Goal: Information Seeking & Learning: Learn about a topic

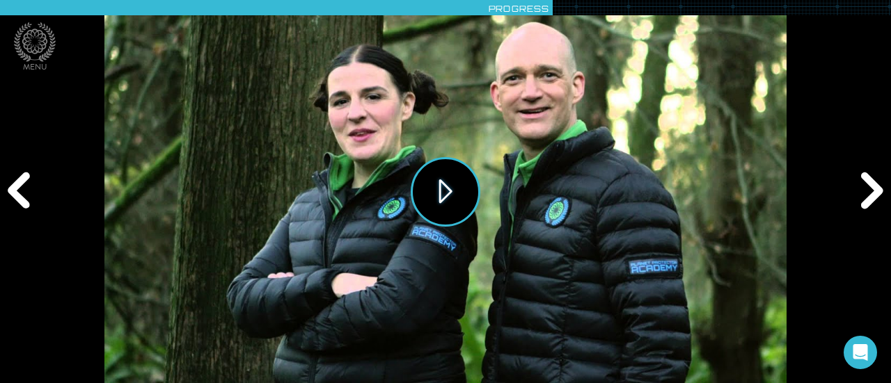
click at [440, 191] on button "Play" at bounding box center [446, 192] width 70 height 70
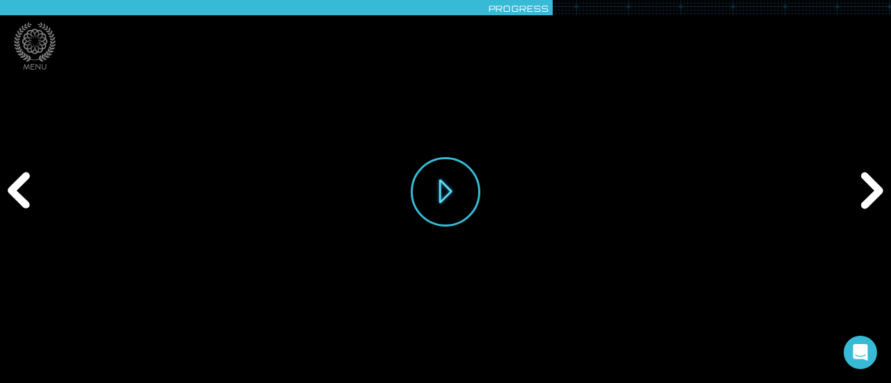
click at [129, 371] on div "Play" at bounding box center [445, 191] width 682 height 383
click at [26, 215] on div "Previous" at bounding box center [21, 191] width 42 height 115
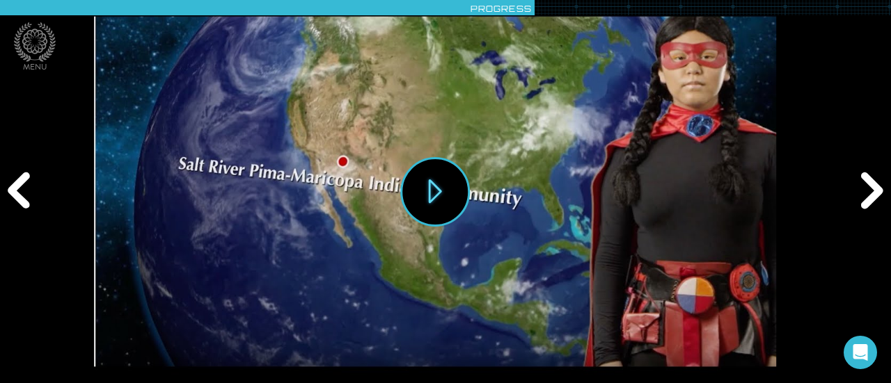
click at [23, 191] on div "Previous" at bounding box center [21, 191] width 42 height 115
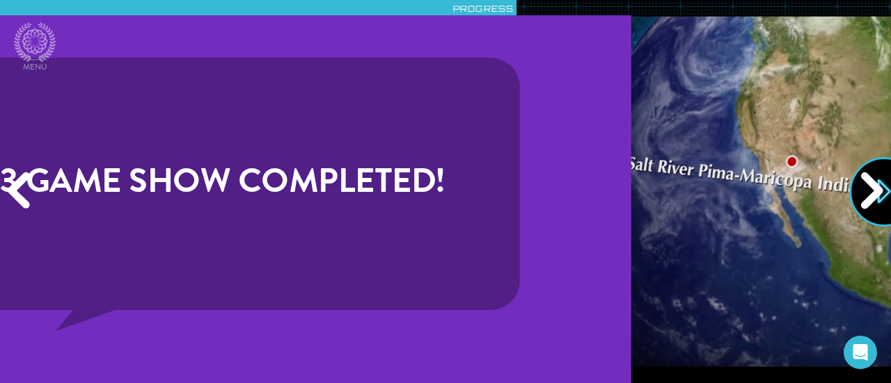
click at [23, 191] on div "Previous" at bounding box center [21, 191] width 42 height 115
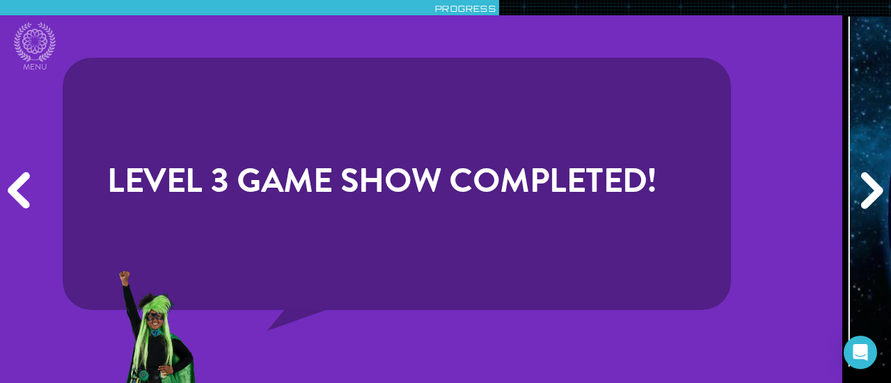
click at [23, 191] on div "Previous" at bounding box center [21, 191] width 42 height 115
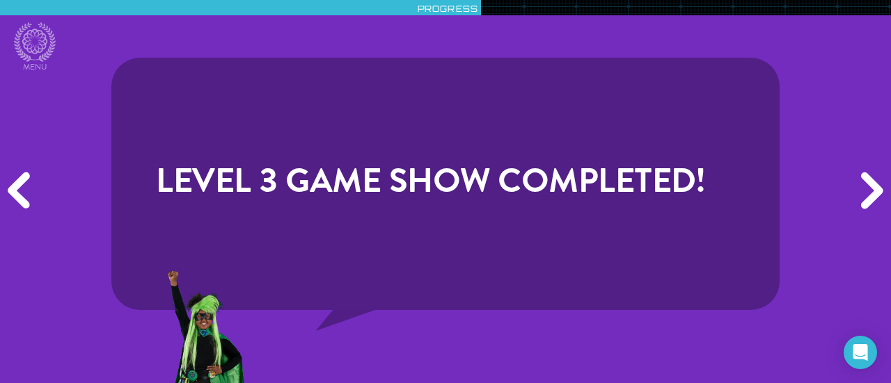
click at [23, 191] on div "Previous" at bounding box center [21, 191] width 42 height 115
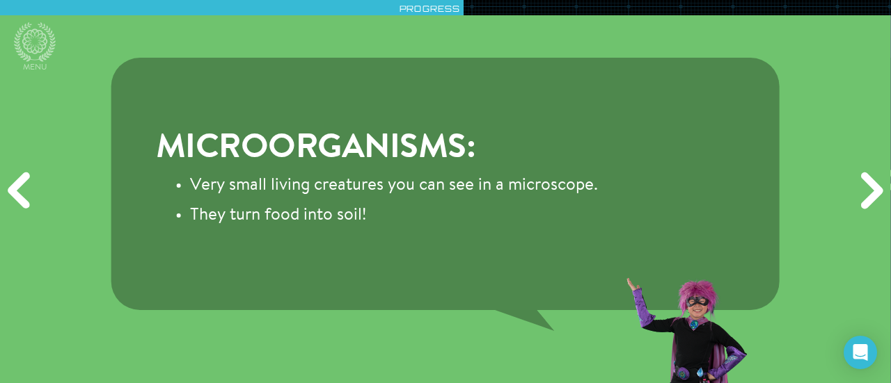
click at [23, 191] on div "Previous" at bounding box center [21, 191] width 42 height 115
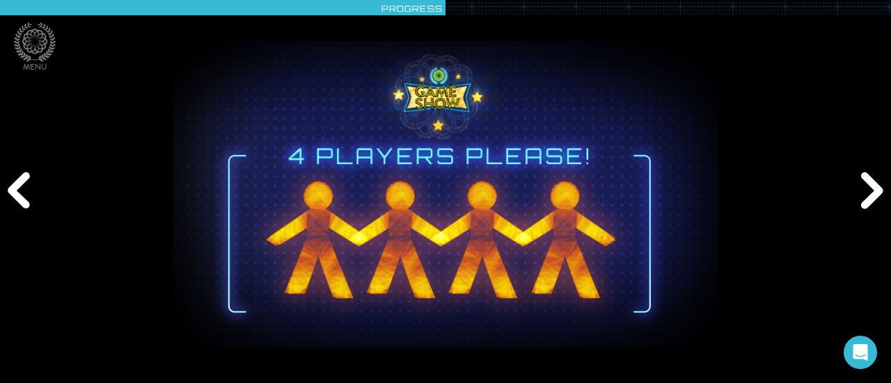
click at [23, 191] on div "Previous" at bounding box center [21, 191] width 42 height 115
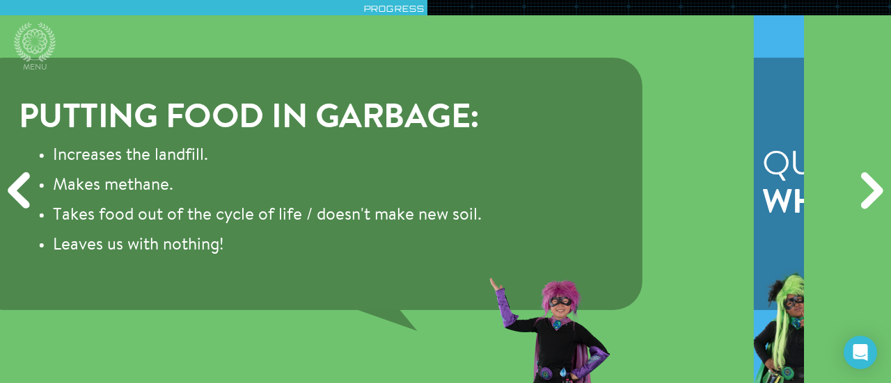
click at [23, 191] on div "Previous" at bounding box center [21, 191] width 42 height 115
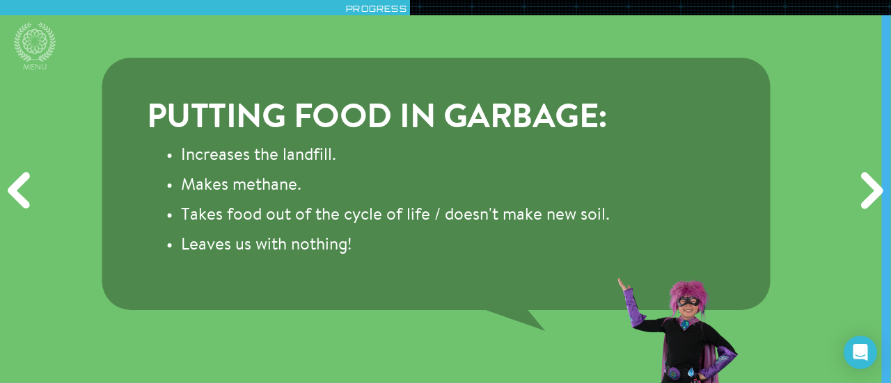
click at [23, 191] on div "Previous" at bounding box center [21, 191] width 42 height 115
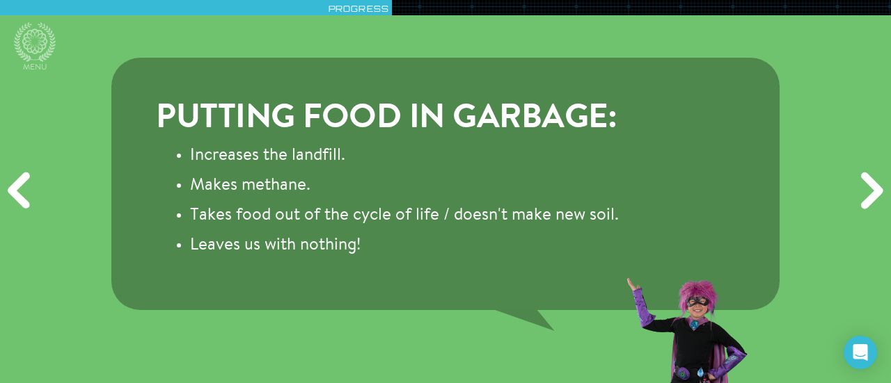
click at [23, 191] on div "Previous" at bounding box center [21, 191] width 42 height 115
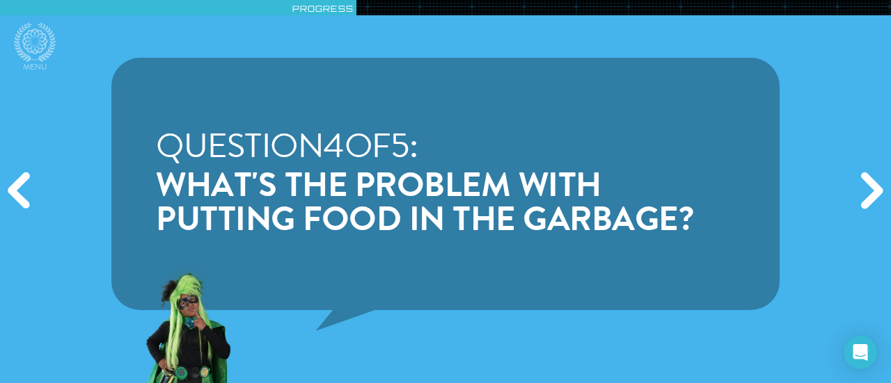
click at [23, 191] on div "Previous" at bounding box center [21, 191] width 42 height 115
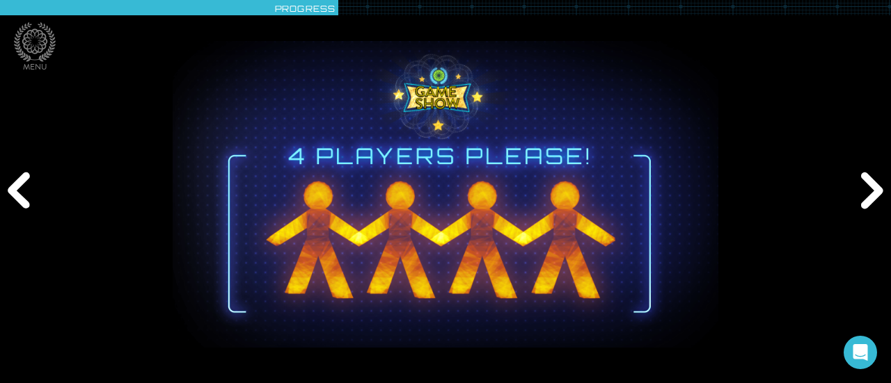
click at [23, 191] on div "Previous" at bounding box center [21, 191] width 42 height 115
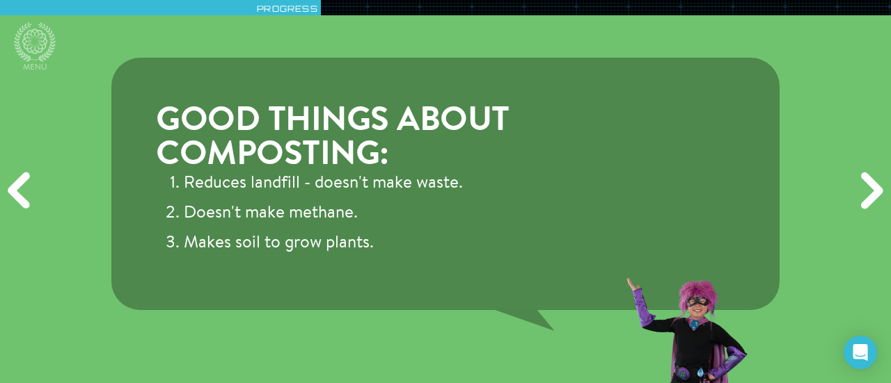
click at [23, 191] on div "Previous" at bounding box center [21, 191] width 42 height 115
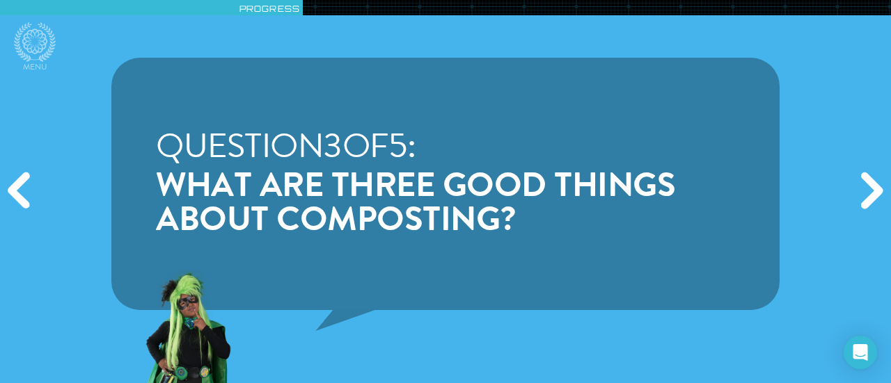
click at [23, 191] on div "Previous" at bounding box center [21, 191] width 42 height 115
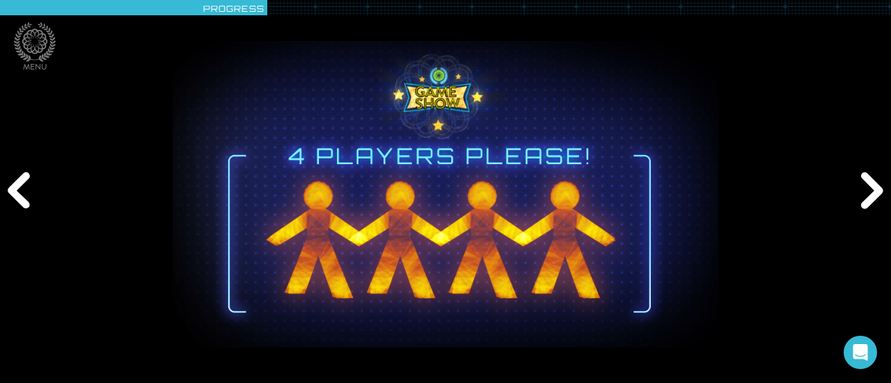
click at [23, 191] on div "Previous" at bounding box center [21, 191] width 42 height 115
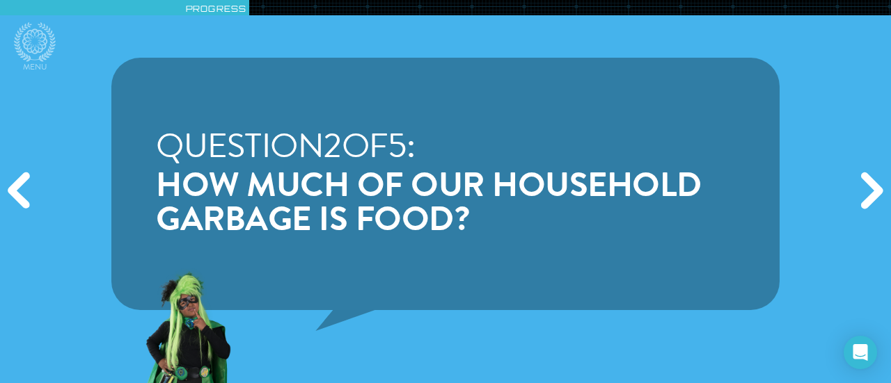
click at [23, 191] on div "Previous" at bounding box center [21, 191] width 42 height 115
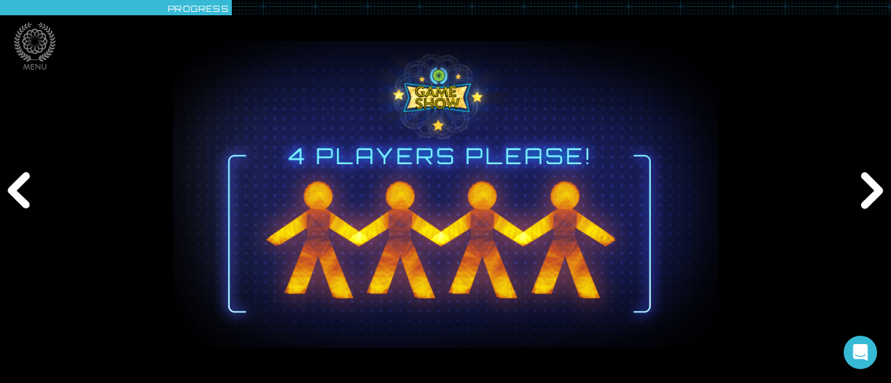
click at [23, 191] on div "Previous" at bounding box center [21, 191] width 42 height 115
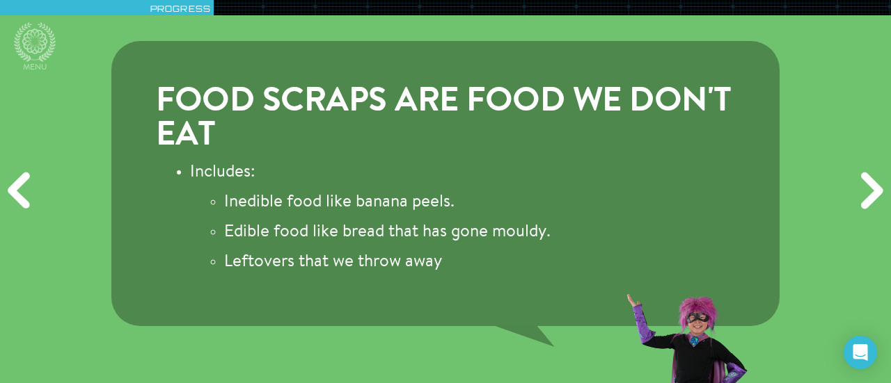
click at [23, 191] on div "Previous" at bounding box center [21, 191] width 42 height 115
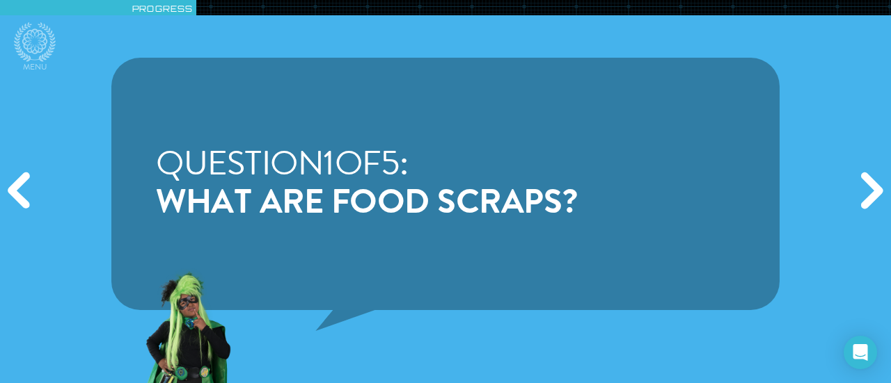
click at [23, 191] on div "Previous" at bounding box center [21, 191] width 42 height 115
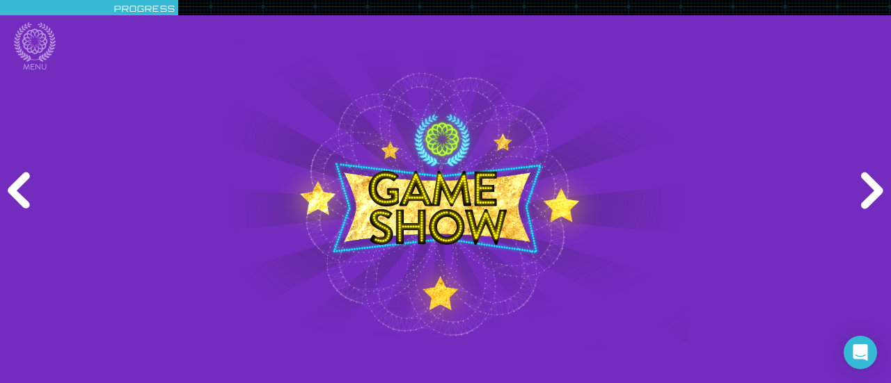
click at [23, 191] on div "Previous" at bounding box center [21, 191] width 42 height 115
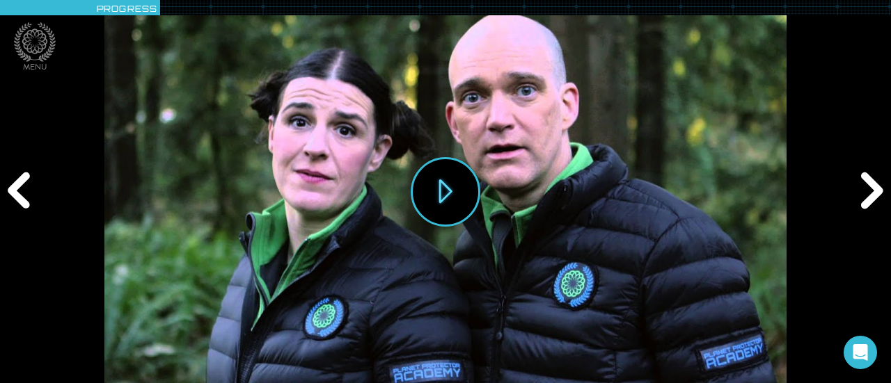
click at [23, 191] on div "Previous" at bounding box center [21, 191] width 42 height 115
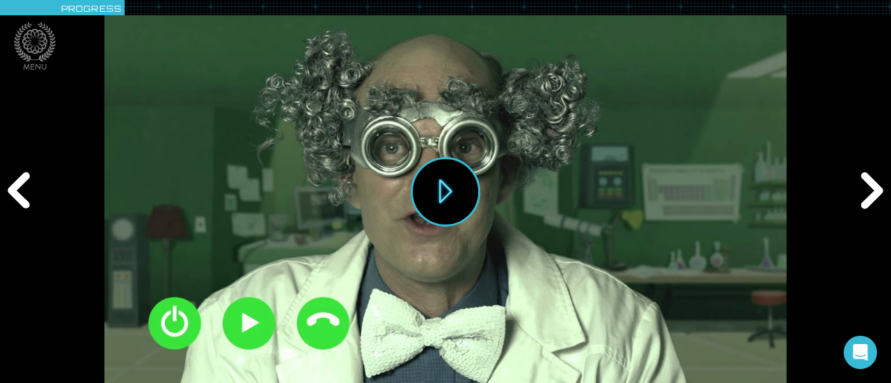
click at [23, 191] on div "Previous" at bounding box center [21, 191] width 42 height 115
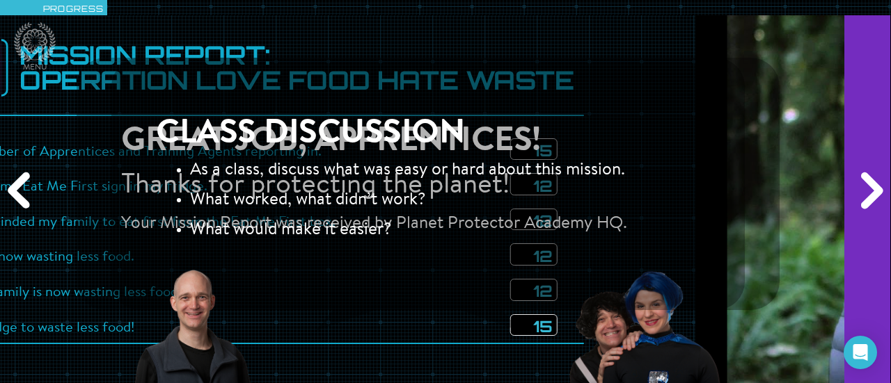
click at [23, 191] on div "Previous" at bounding box center [21, 191] width 42 height 115
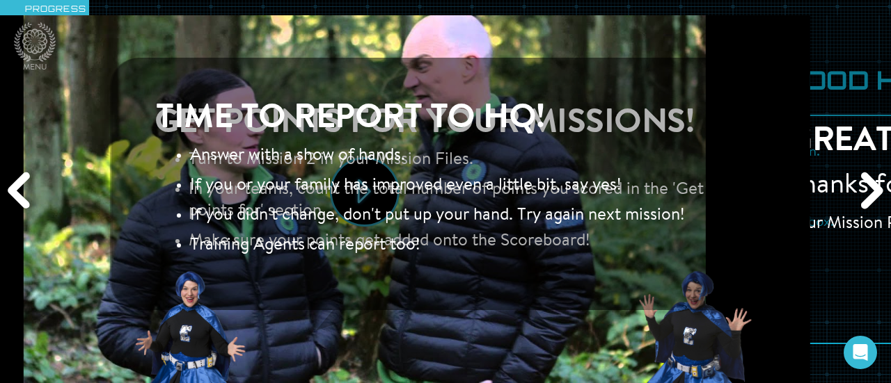
click at [23, 191] on div "Previous" at bounding box center [21, 191] width 42 height 115
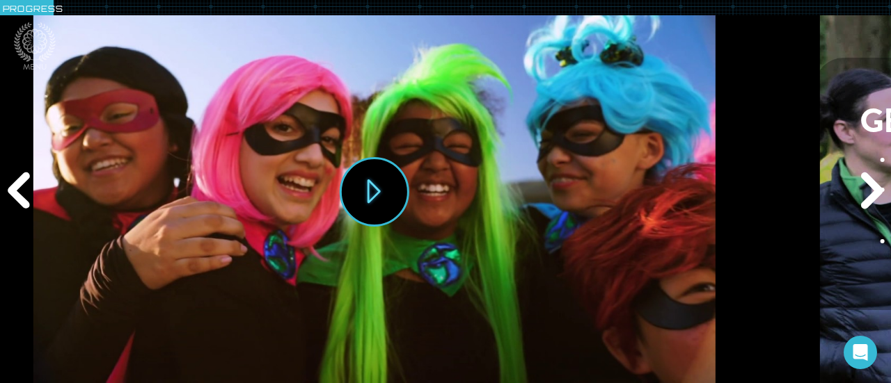
click at [23, 191] on div "Previous" at bounding box center [21, 191] width 42 height 115
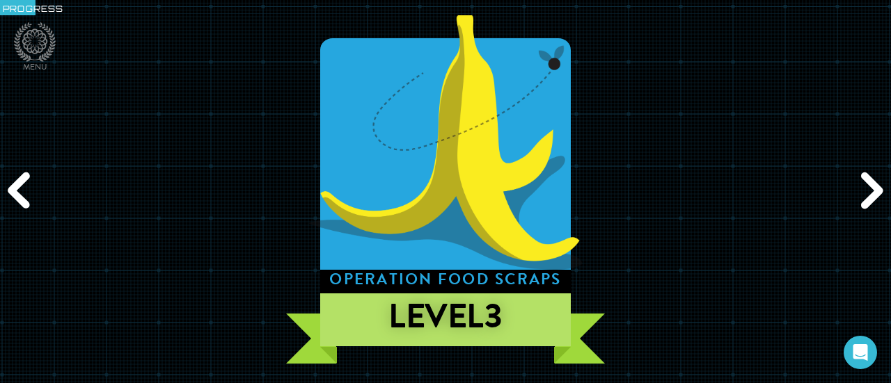
click at [873, 191] on div "Next" at bounding box center [869, 191] width 42 height 115
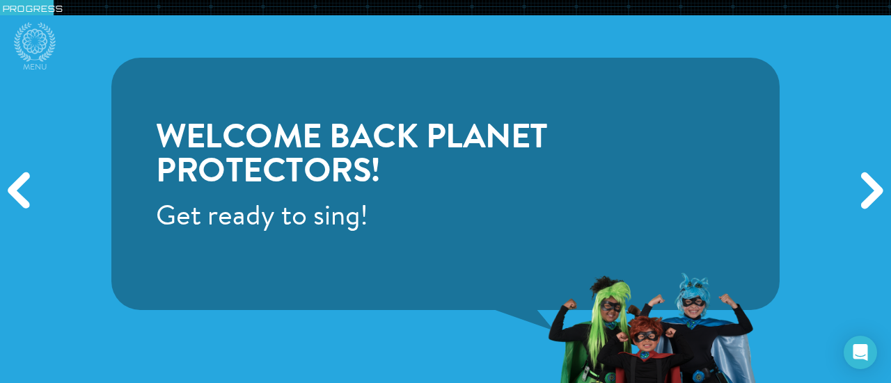
click at [855, 196] on div "Next" at bounding box center [869, 191] width 42 height 115
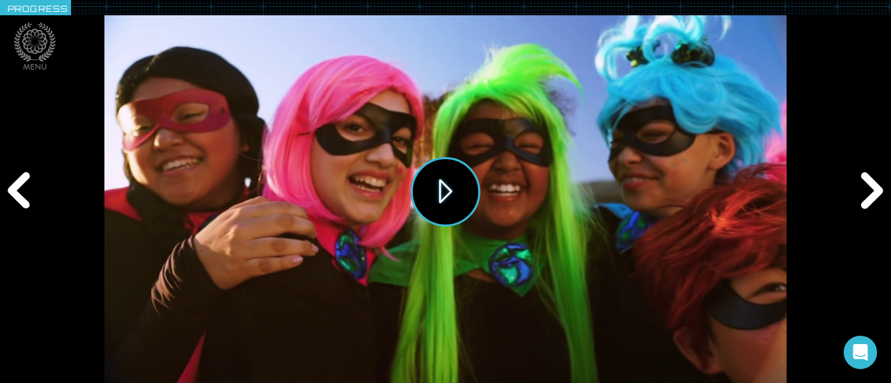
click at [431, 175] on button "Play" at bounding box center [446, 192] width 70 height 70
click at [875, 189] on div "Next" at bounding box center [869, 191] width 42 height 115
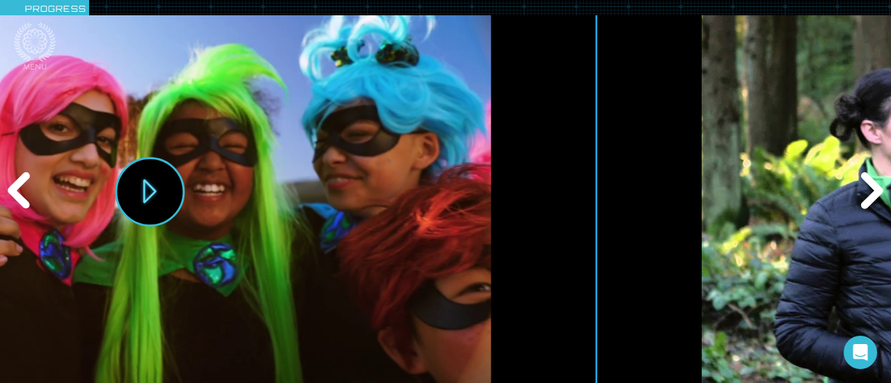
click at [875, 189] on div "Next" at bounding box center [869, 191] width 42 height 115
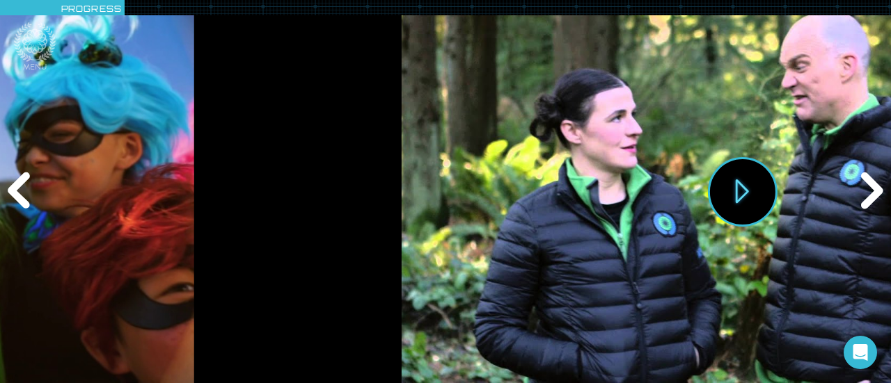
click at [875, 189] on div "Next" at bounding box center [869, 191] width 42 height 115
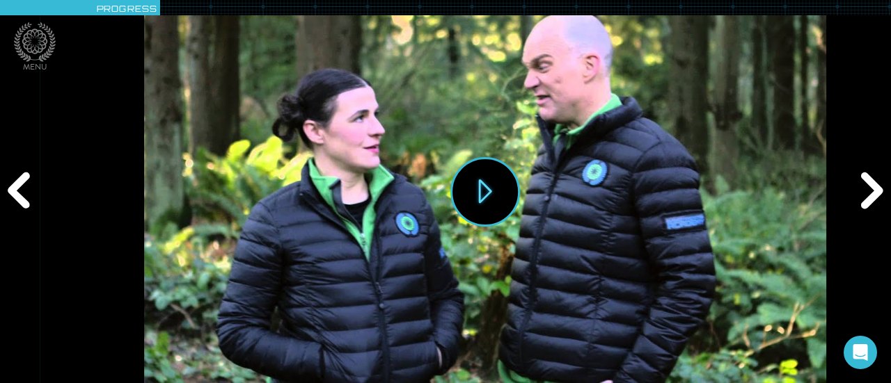
click at [875, 189] on div "Next" at bounding box center [869, 191] width 42 height 115
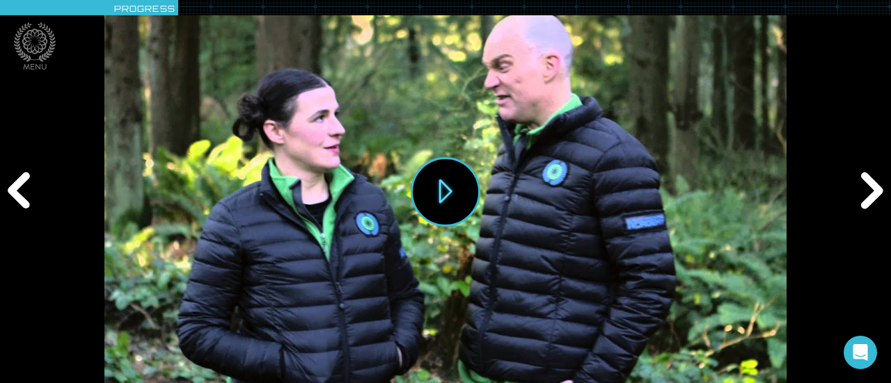
click at [875, 189] on div "Next" at bounding box center [869, 191] width 42 height 115
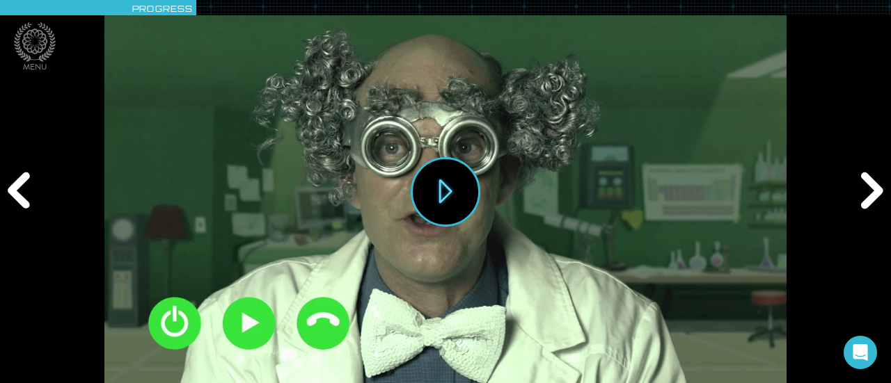
click at [875, 189] on div "Next" at bounding box center [869, 191] width 42 height 115
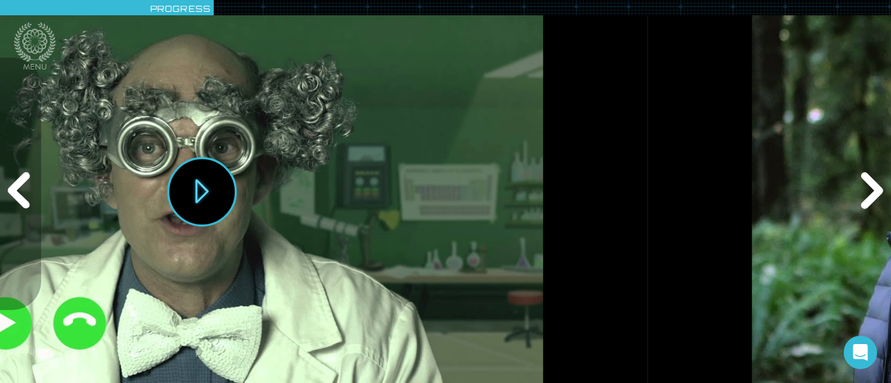
click at [875, 189] on div "Next" at bounding box center [869, 191] width 42 height 115
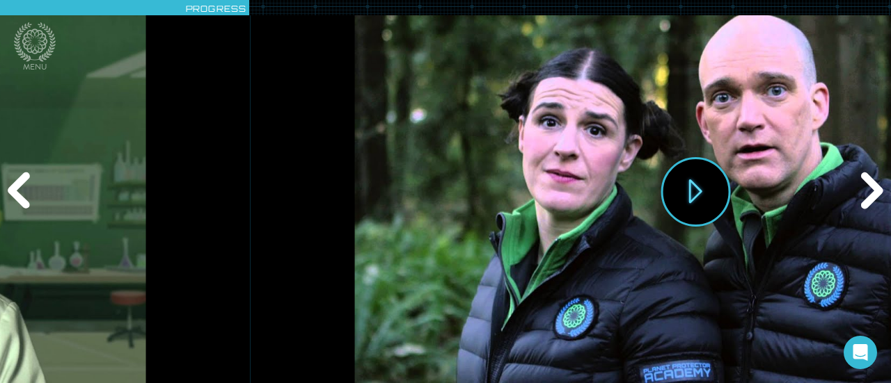
click at [875, 189] on div "Next" at bounding box center [869, 191] width 42 height 115
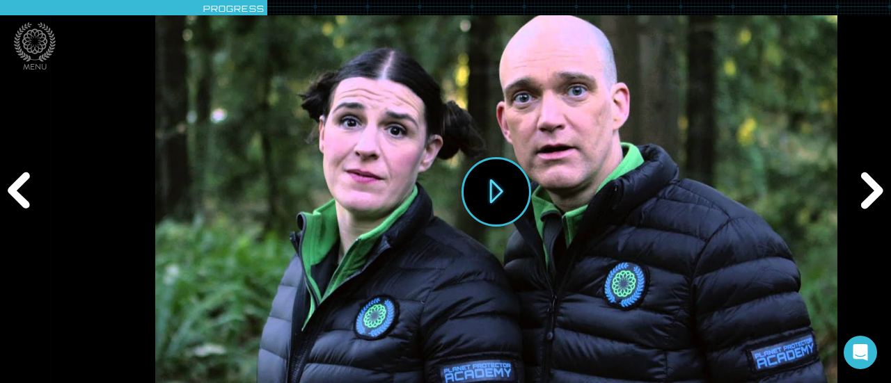
click at [875, 189] on div "Next" at bounding box center [869, 191] width 42 height 115
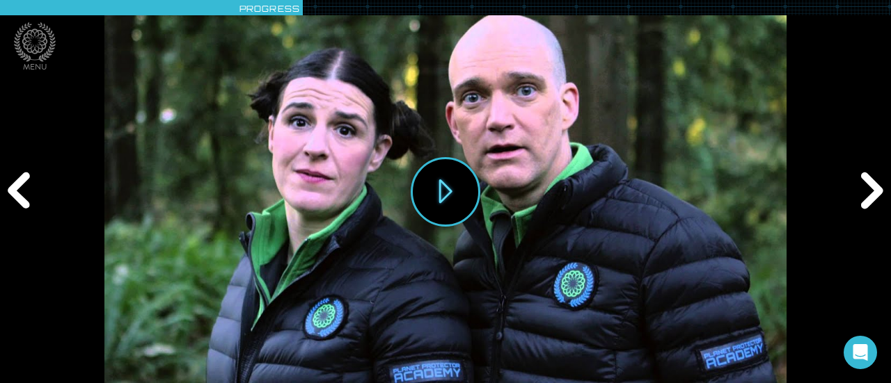
click at [875, 189] on div "Next" at bounding box center [869, 191] width 42 height 115
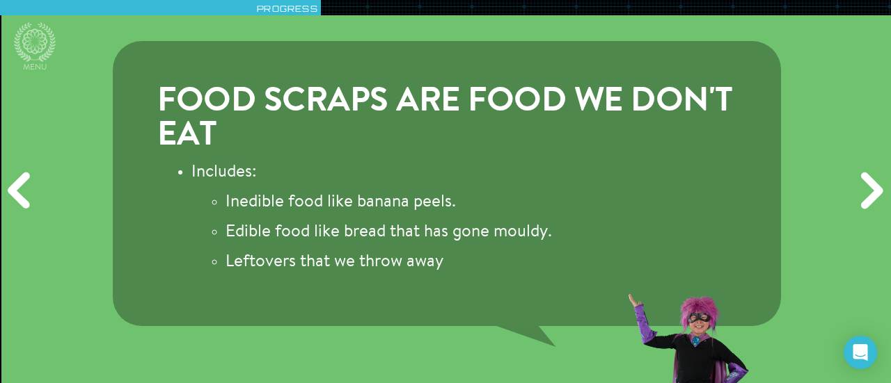
click at [875, 189] on div "Next" at bounding box center [869, 191] width 42 height 115
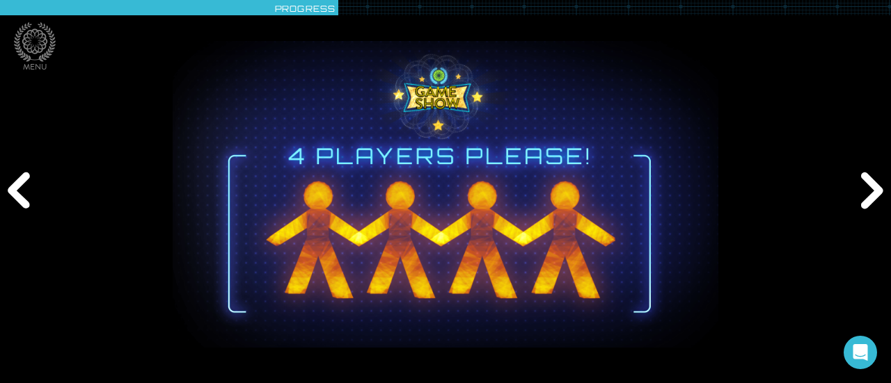
click at [875, 189] on div "Next" at bounding box center [869, 191] width 42 height 115
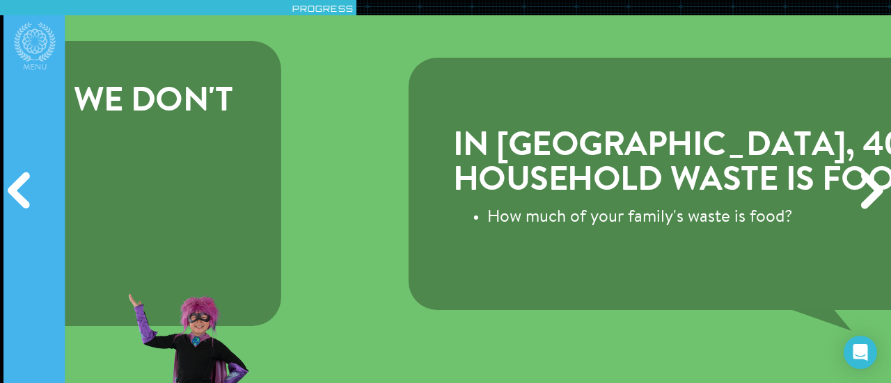
click at [875, 189] on div "Next" at bounding box center [869, 191] width 42 height 115
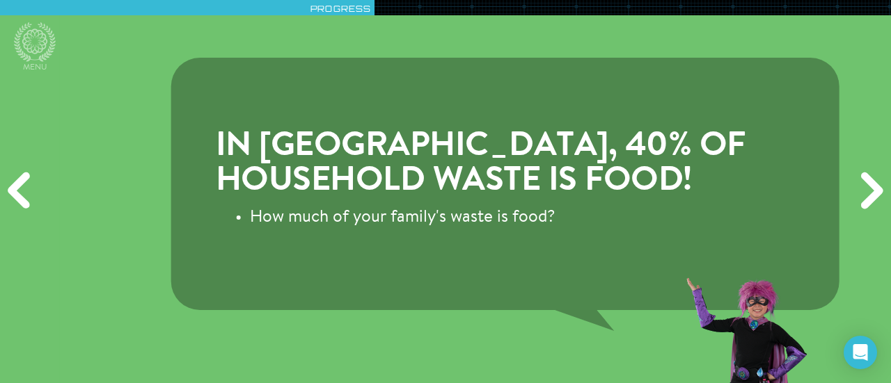
click at [875, 189] on div "Next" at bounding box center [869, 191] width 42 height 115
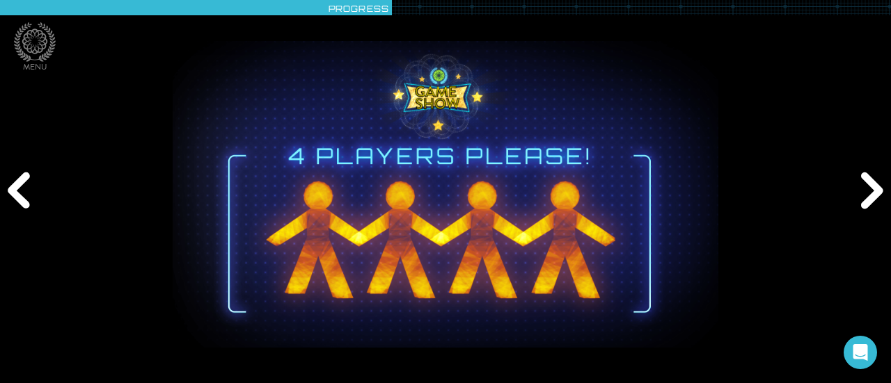
click at [875, 189] on div "Next" at bounding box center [869, 191] width 42 height 115
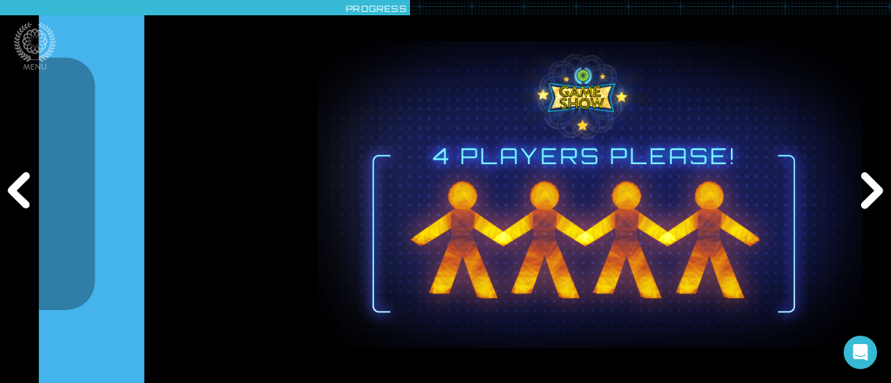
click at [875, 189] on div "Next" at bounding box center [869, 191] width 42 height 115
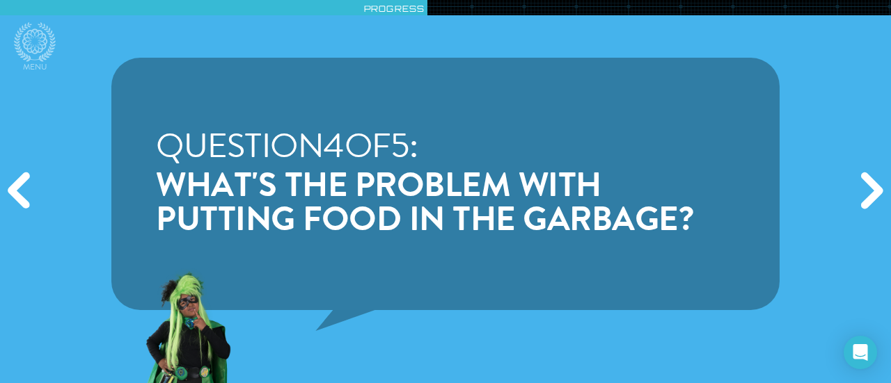
click at [875, 189] on div "Next" at bounding box center [869, 191] width 42 height 115
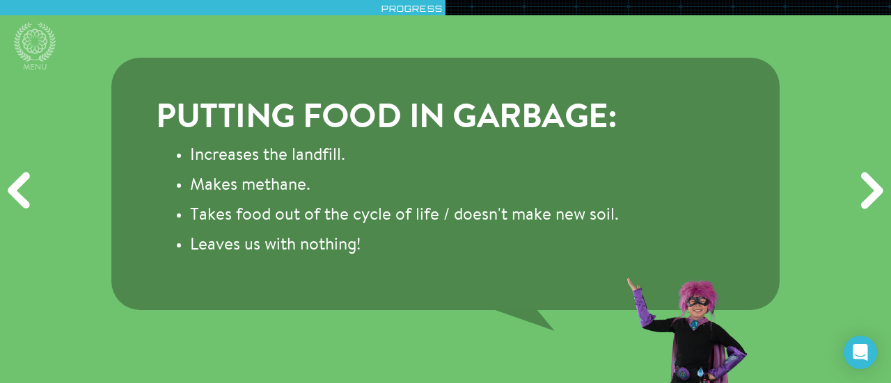
click at [875, 189] on div "Next" at bounding box center [869, 191] width 42 height 115
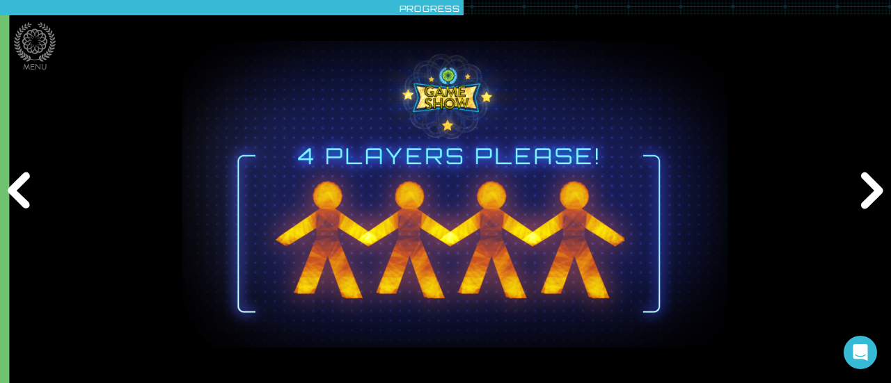
click at [875, 189] on div "Next" at bounding box center [869, 191] width 42 height 115
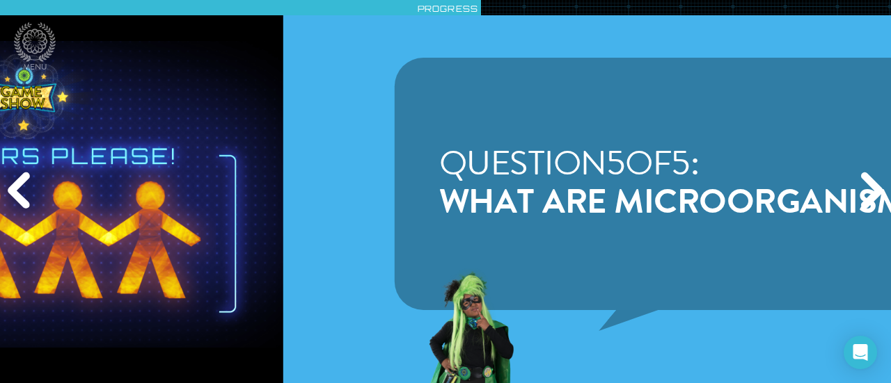
click at [875, 189] on div "Next" at bounding box center [869, 191] width 42 height 115
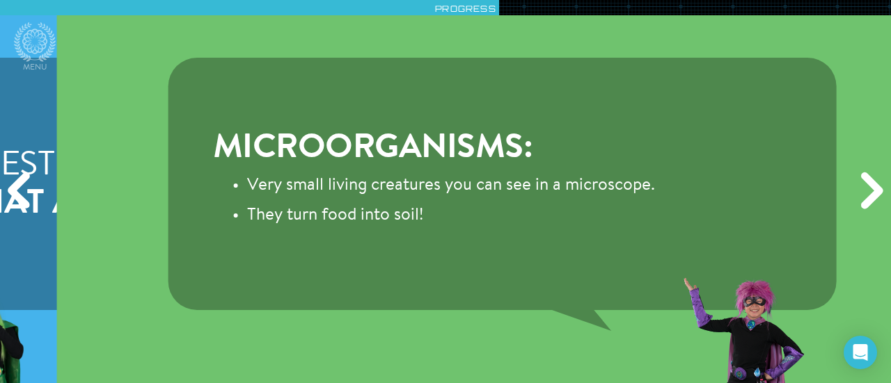
click at [875, 189] on div "Next" at bounding box center [869, 191] width 42 height 115
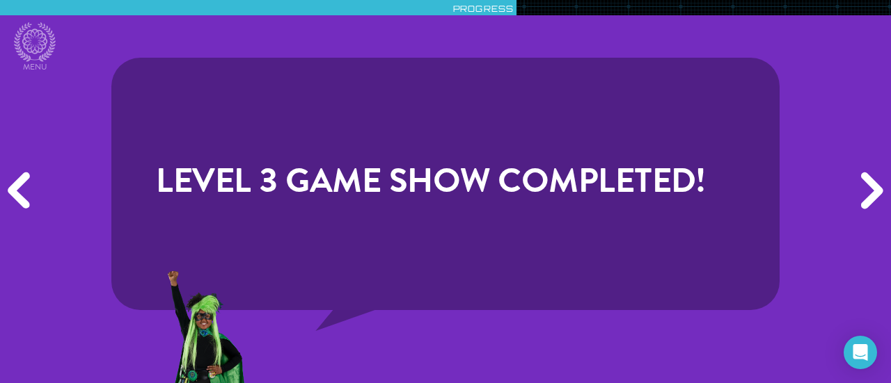
click at [875, 189] on div "Next" at bounding box center [869, 191] width 42 height 115
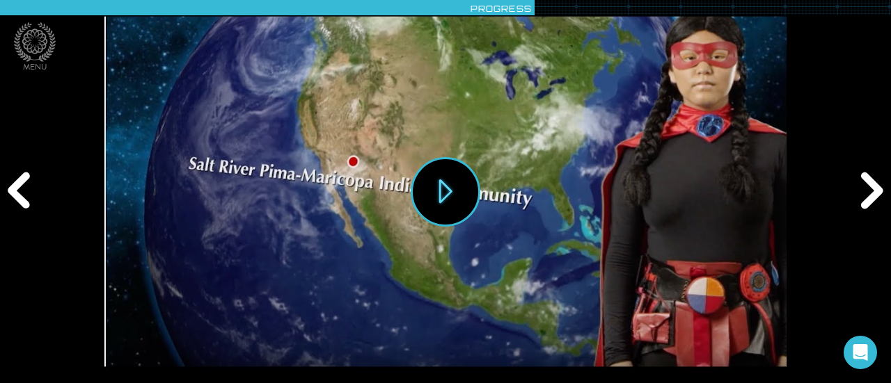
click at [875, 189] on div "Next" at bounding box center [869, 191] width 42 height 115
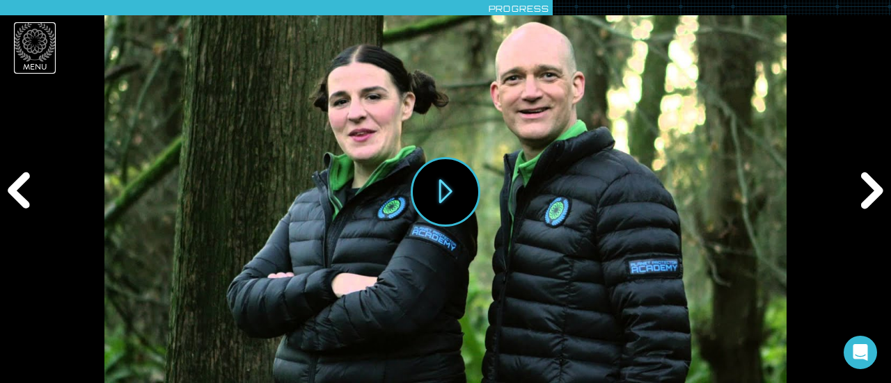
drag, startPoint x: 26, startPoint y: 54, endPoint x: 35, endPoint y: 38, distance: 18.1
click at [35, 38] on icon at bounding box center [35, 42] width 42 height 40
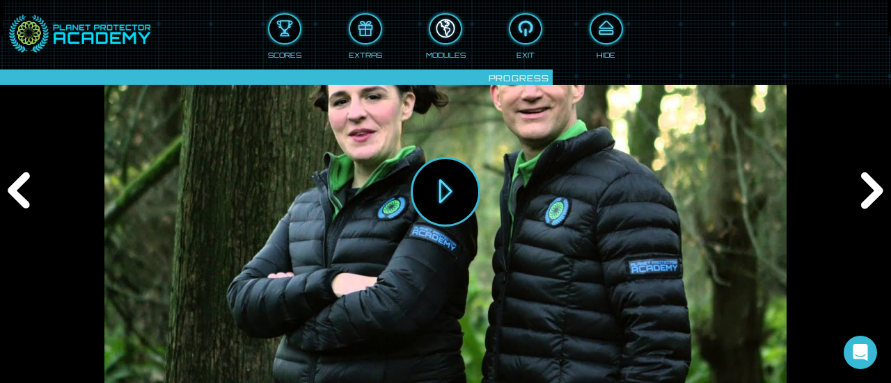
click at [450, 29] on div at bounding box center [445, 28] width 31 height 23
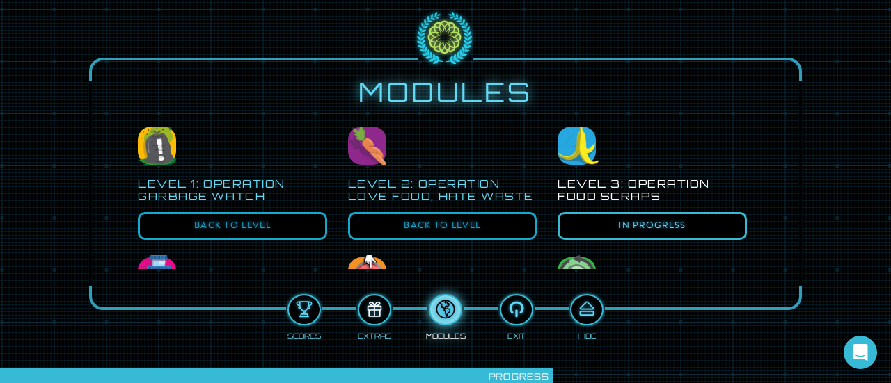
click at [373, 317] on div at bounding box center [374, 310] width 31 height 23
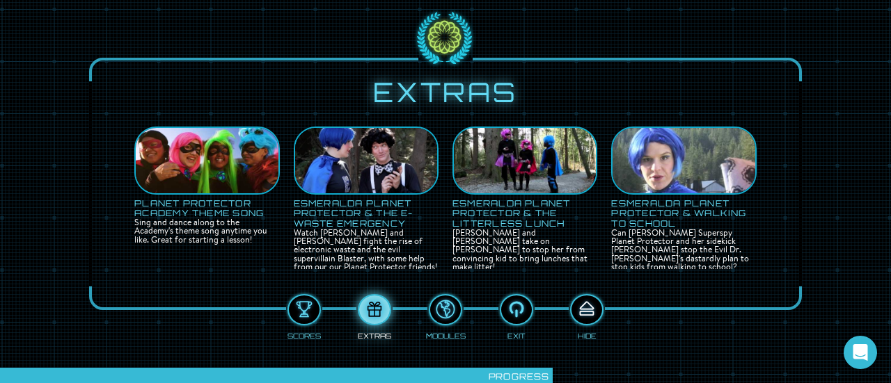
click at [589, 312] on div at bounding box center [586, 310] width 31 height 23
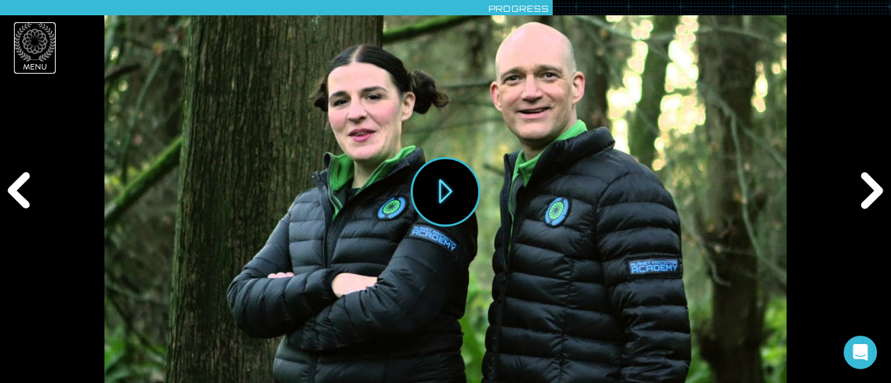
click at [30, 47] on icon at bounding box center [35, 42] width 42 height 40
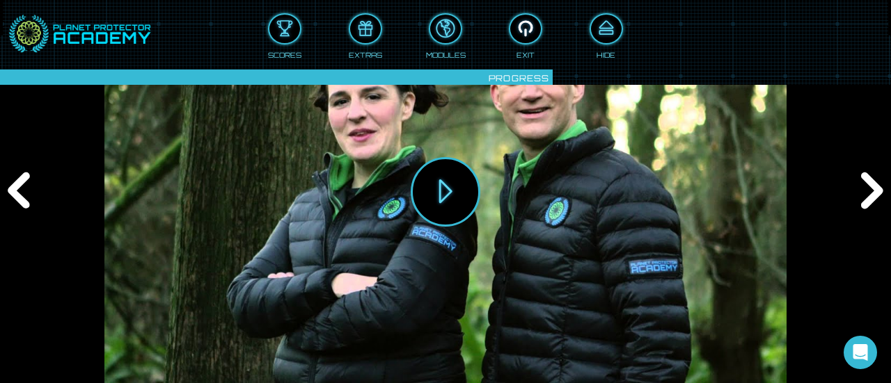
click at [538, 34] on div at bounding box center [525, 28] width 31 height 23
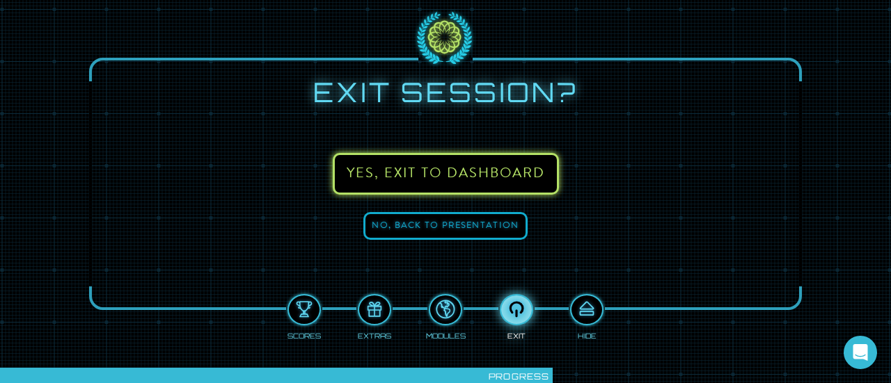
click at [448, 174] on button "Yes, exit to DASHBOARD" at bounding box center [446, 174] width 226 height 42
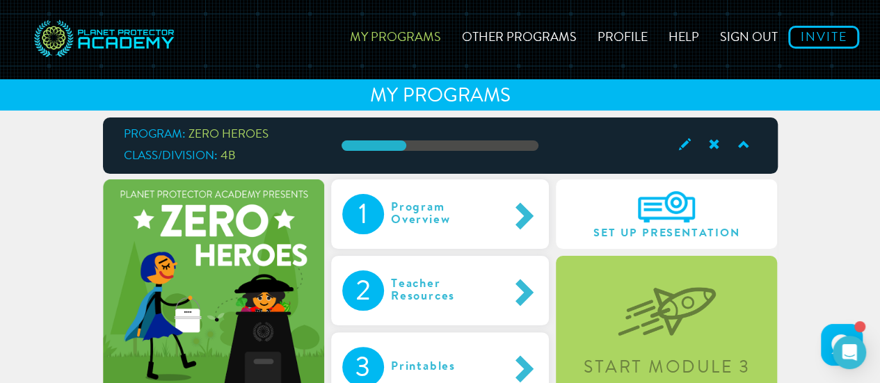
click at [435, 283] on div "Teacher Resources" at bounding box center [446, 291] width 124 height 40
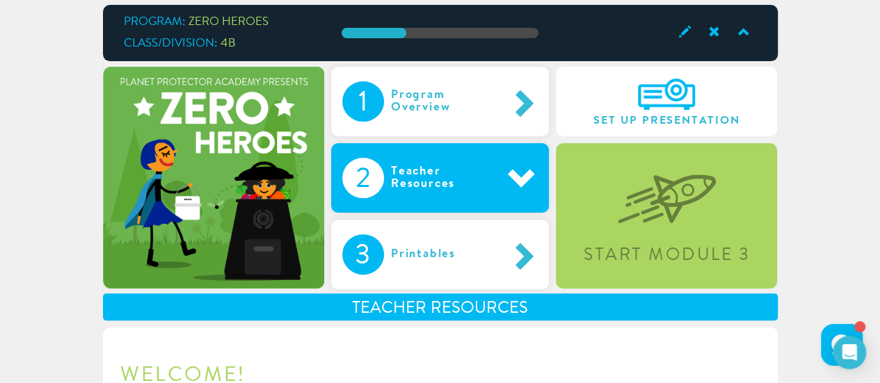
scroll to position [107, 0]
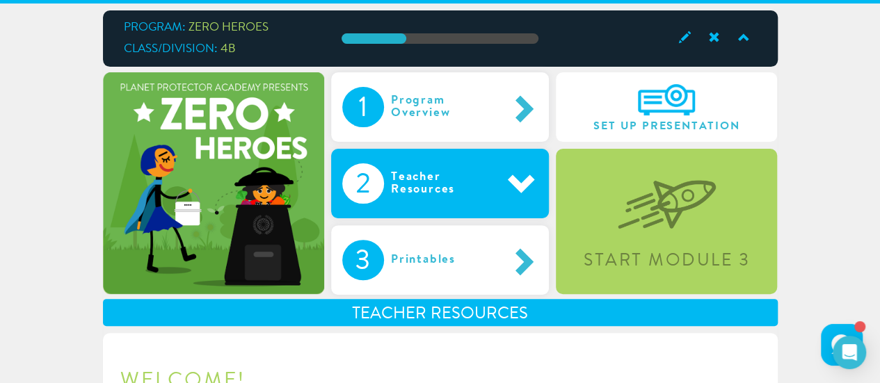
click at [438, 240] on div "Printables" at bounding box center [438, 260] width 108 height 40
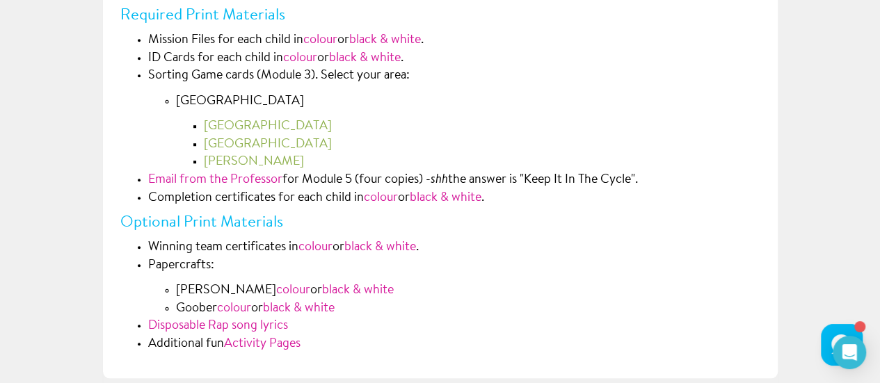
scroll to position [555, 0]
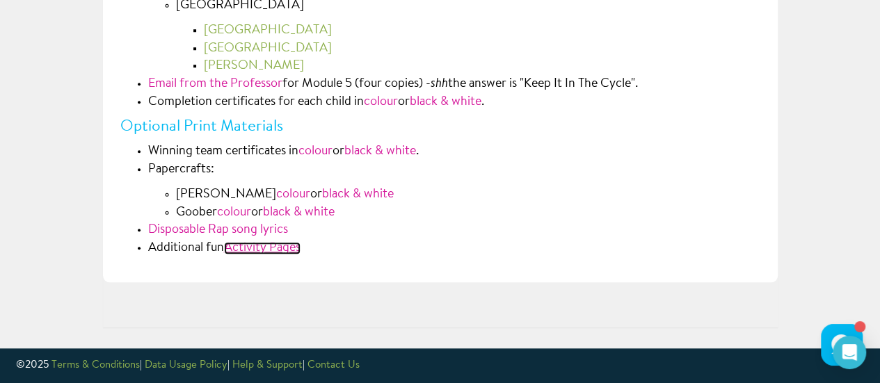
click at [227, 250] on link "Activity Pages" at bounding box center [262, 248] width 77 height 13
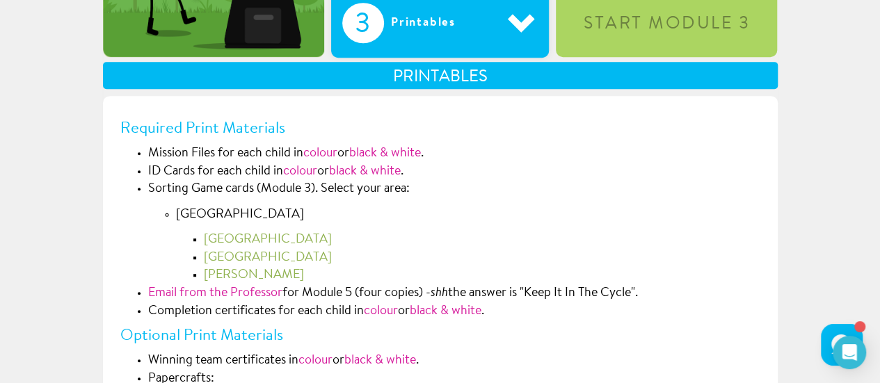
scroll to position [341, 0]
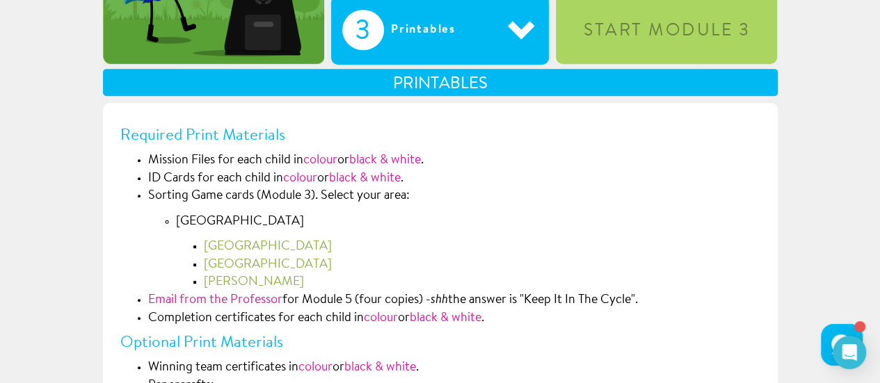
click at [217, 237] on li "Alberta Calgary Edmonton Edson" at bounding box center [468, 253] width 584 height 79
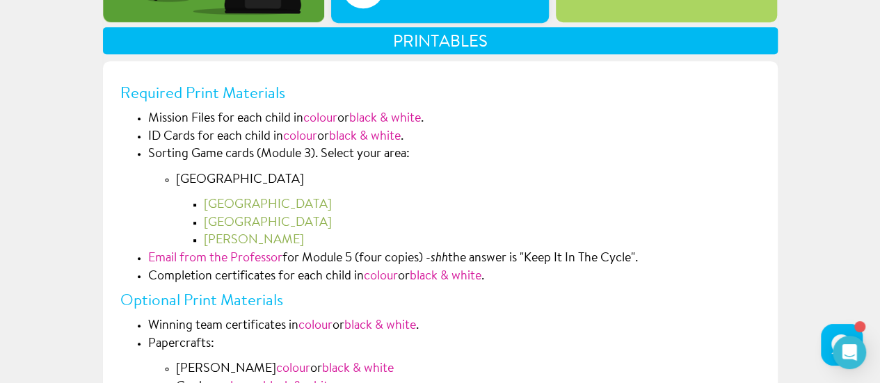
scroll to position [381, 0]
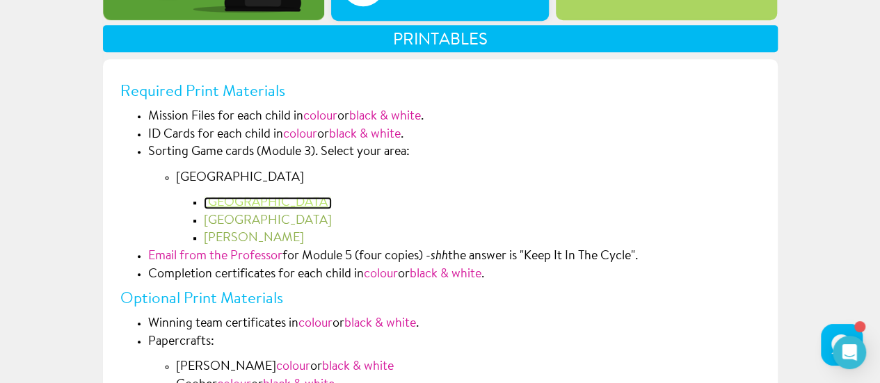
click at [225, 202] on link "Calgary" at bounding box center [268, 203] width 128 height 13
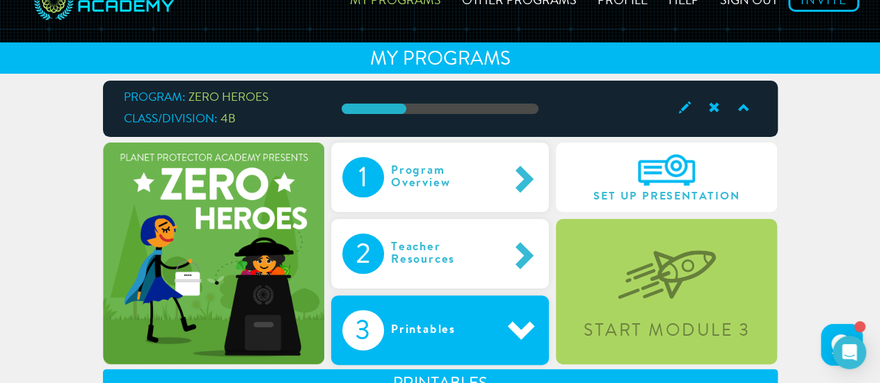
scroll to position [0, 0]
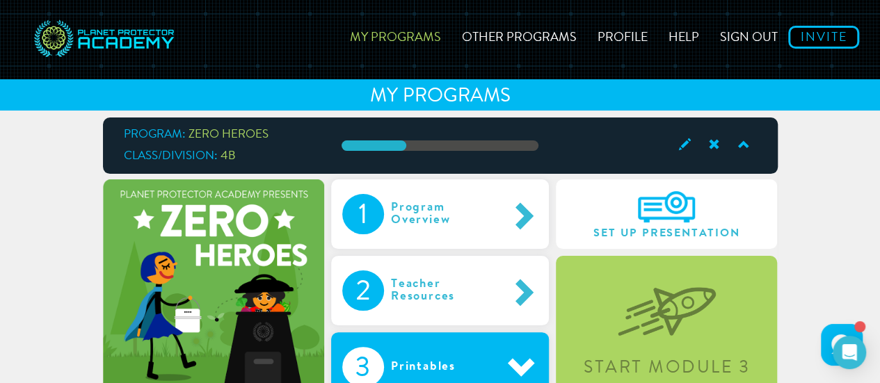
click at [646, 278] on img at bounding box center [667, 301] width 98 height 72
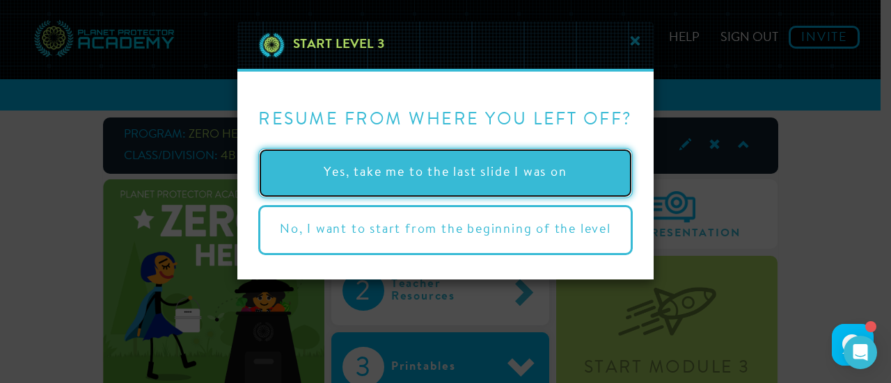
click at [430, 177] on button "Yes, take me to the last slide I was on" at bounding box center [445, 173] width 374 height 50
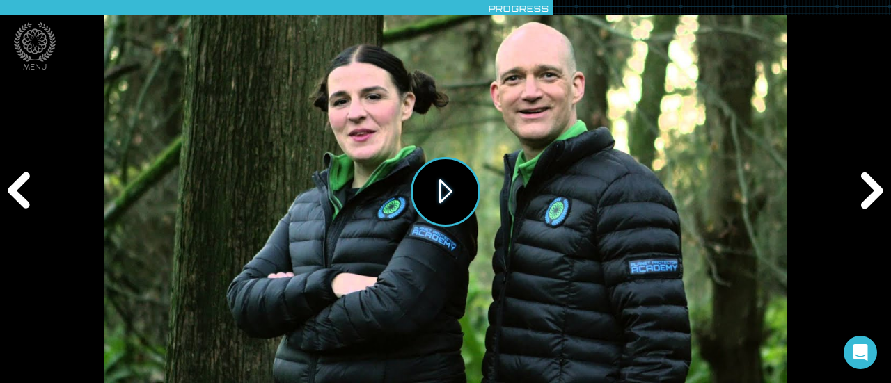
click at [429, 180] on button "Play" at bounding box center [446, 192] width 70 height 70
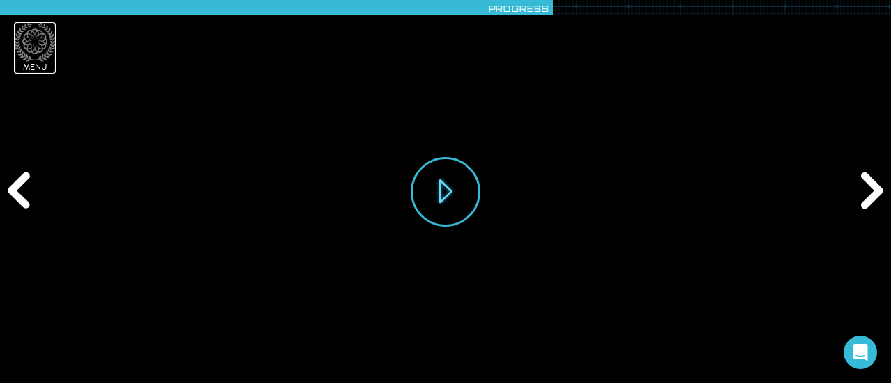
click at [36, 56] on icon at bounding box center [35, 42] width 42 height 40
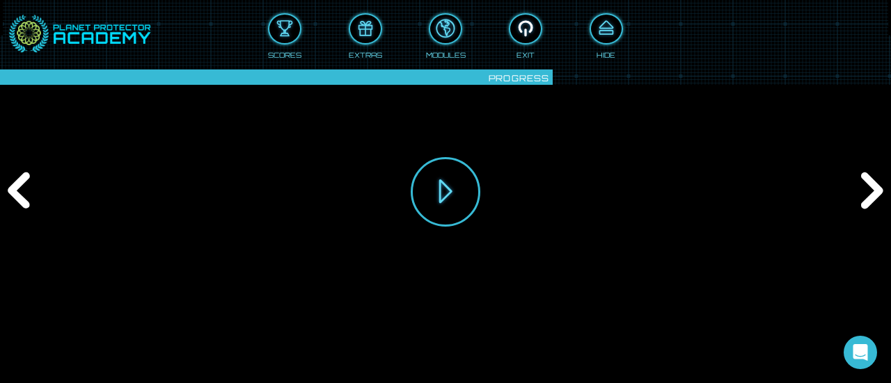
click at [516, 39] on div at bounding box center [525, 28] width 31 height 23
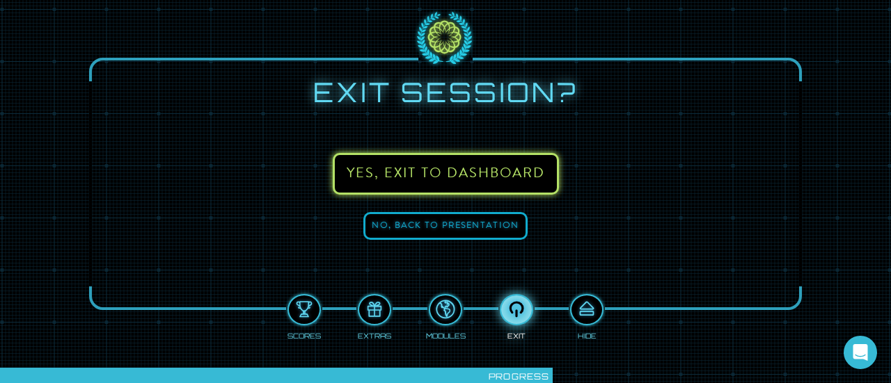
click at [438, 169] on button "Yes, exit to DASHBOARD" at bounding box center [446, 174] width 226 height 42
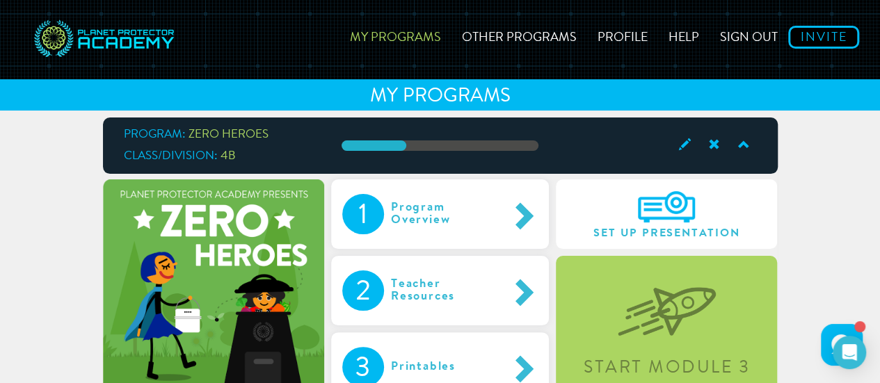
click at [418, 309] on div "Teacher Resources" at bounding box center [446, 291] width 124 height 40
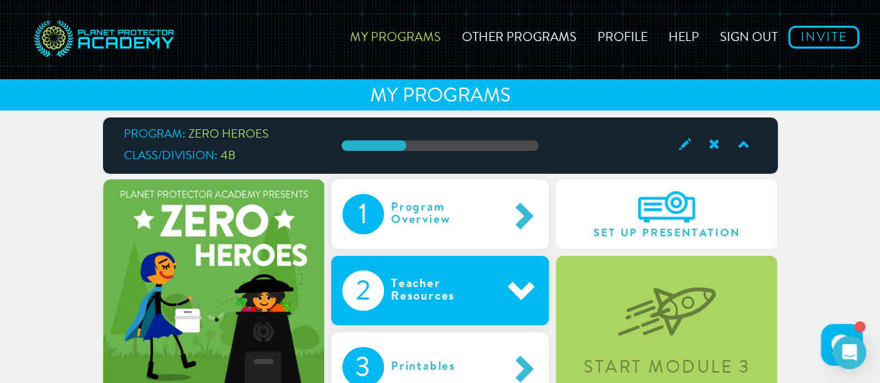
click at [417, 352] on div "Printables" at bounding box center [438, 367] width 108 height 40
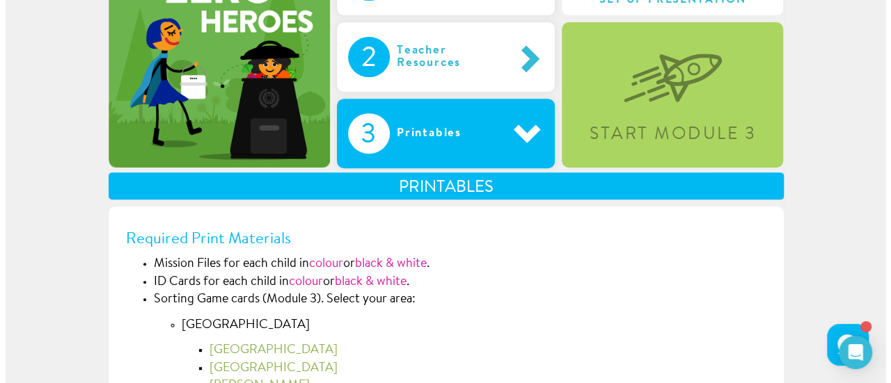
scroll to position [237, 0]
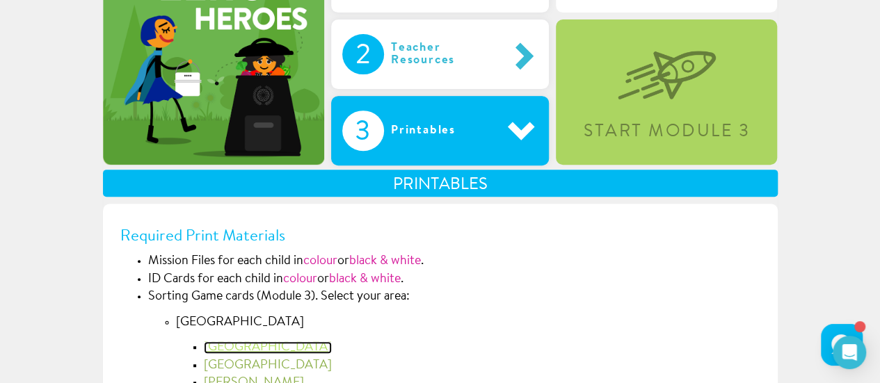
click at [228, 344] on link "Calgary" at bounding box center [268, 348] width 128 height 13
click at [630, 83] on img at bounding box center [667, 65] width 98 height 72
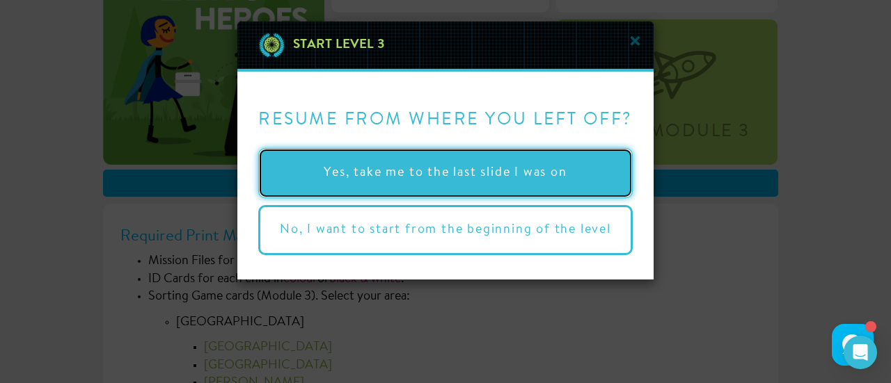
click at [431, 166] on button "Yes, take me to the last slide I was on" at bounding box center [445, 173] width 374 height 50
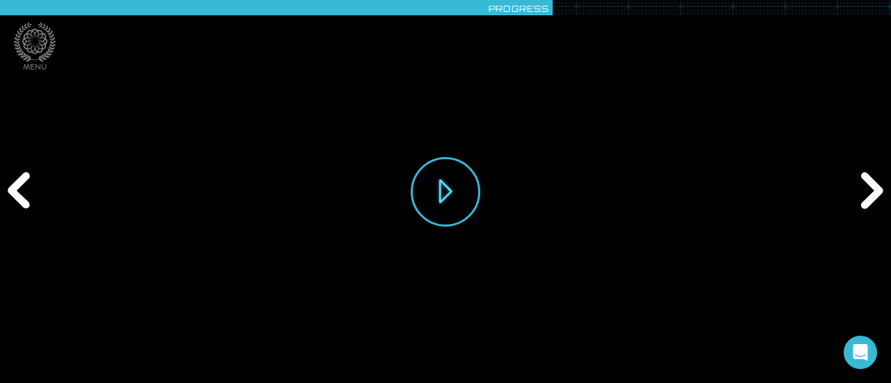
drag, startPoint x: 440, startPoint y: 172, endPoint x: 347, endPoint y: 153, distance: 95.8
click at [347, 153] on div "Play" at bounding box center [445, 191] width 682 height 383
click at [463, 173] on button "Play" at bounding box center [446, 192] width 70 height 70
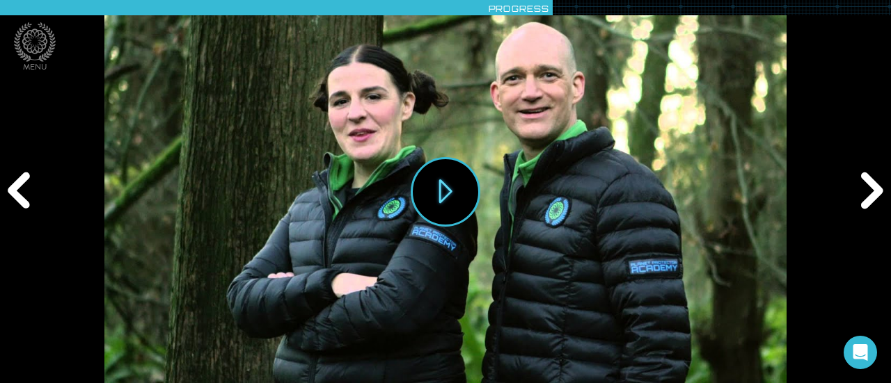
click at [871, 193] on div "Next" at bounding box center [869, 191] width 42 height 115
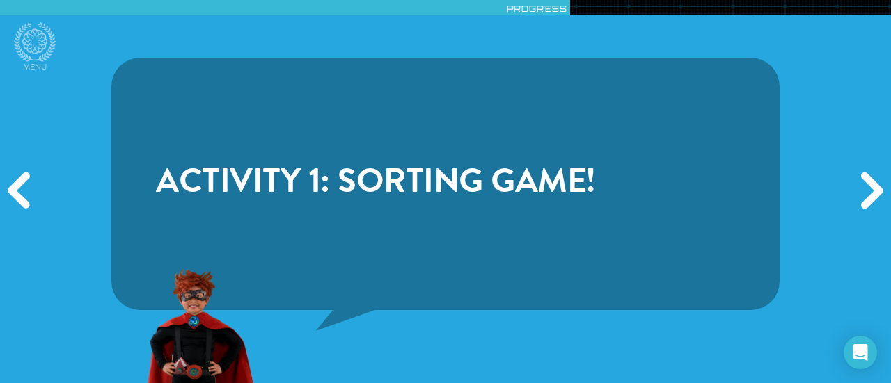
click at [871, 193] on div "Next" at bounding box center [869, 191] width 42 height 115
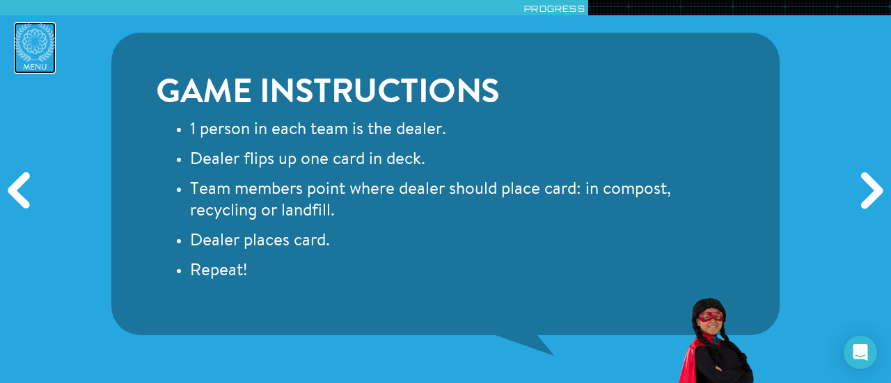
click at [39, 44] on icon at bounding box center [35, 42] width 42 height 40
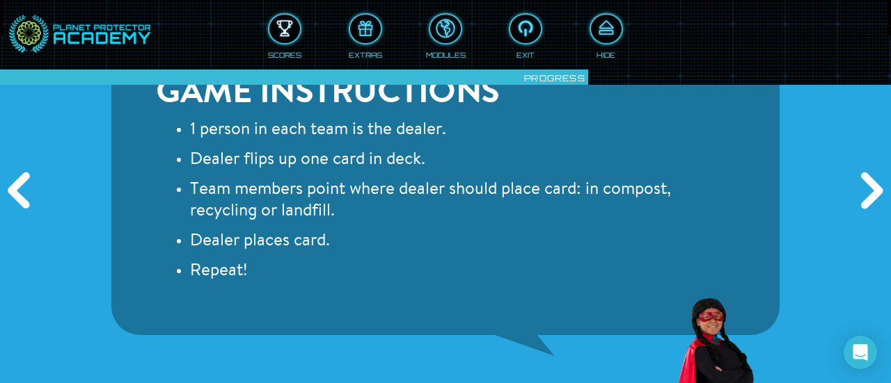
click at [283, 24] on div at bounding box center [284, 28] width 31 height 23
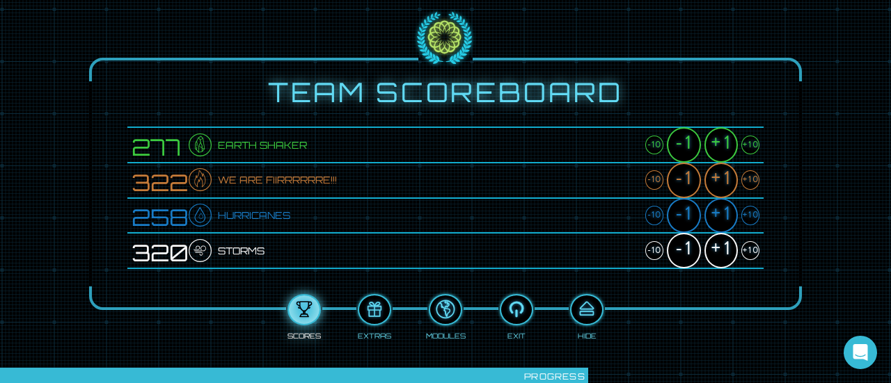
click at [745, 145] on div "+10" at bounding box center [750, 145] width 18 height 19
click at [746, 180] on div "+10" at bounding box center [750, 179] width 18 height 19
click at [747, 214] on div "+10" at bounding box center [750, 215] width 18 height 19
click at [749, 253] on div "+10" at bounding box center [750, 250] width 18 height 19
click at [749, 248] on div "+10" at bounding box center [750, 250] width 18 height 19
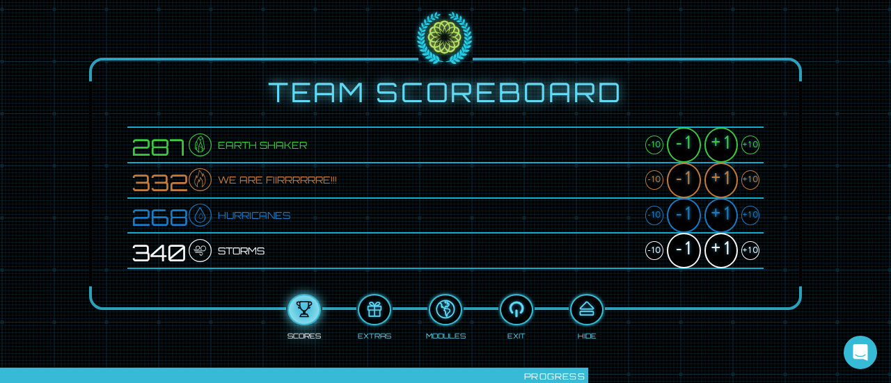
click at [722, 223] on div "+1" at bounding box center [720, 215] width 33 height 35
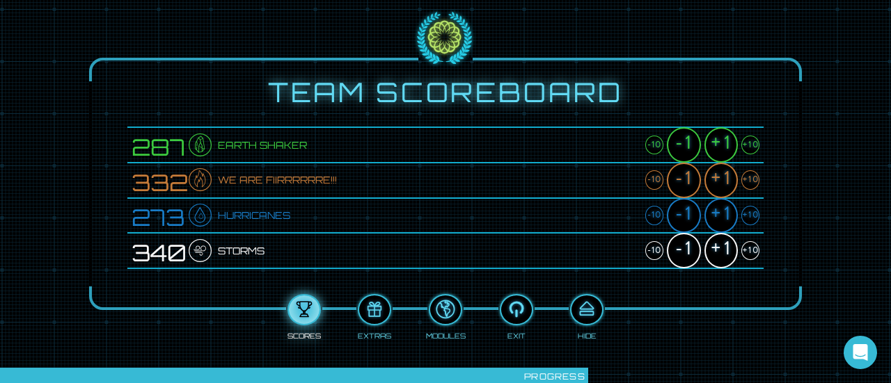
click at [722, 223] on div "+1" at bounding box center [720, 215] width 33 height 35
click at [726, 177] on div "+1" at bounding box center [720, 180] width 33 height 35
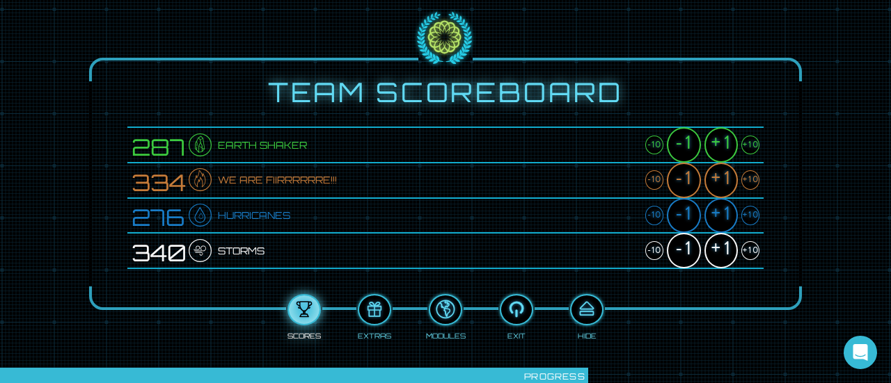
click at [726, 177] on div "+1" at bounding box center [720, 180] width 33 height 35
click at [726, 146] on div "+1" at bounding box center [720, 144] width 33 height 35
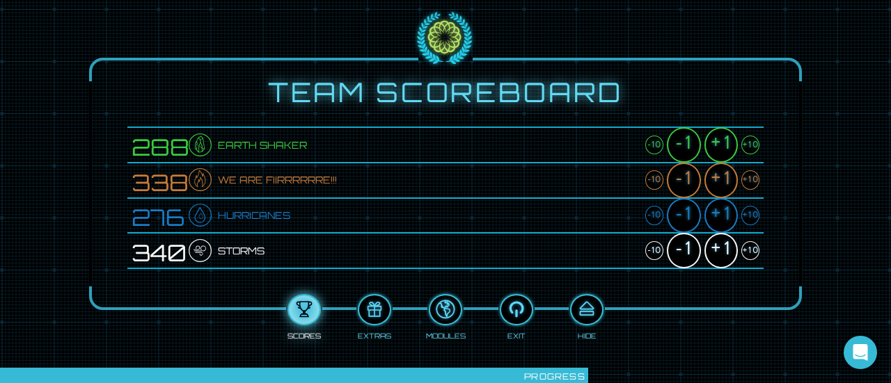
click at [726, 146] on div "+1" at bounding box center [720, 144] width 33 height 35
click at [590, 315] on div at bounding box center [586, 310] width 31 height 23
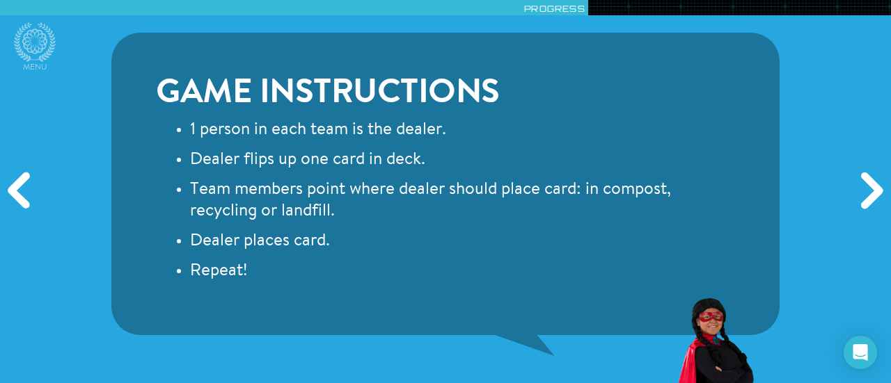
click at [880, 192] on div "Next" at bounding box center [869, 191] width 42 height 115
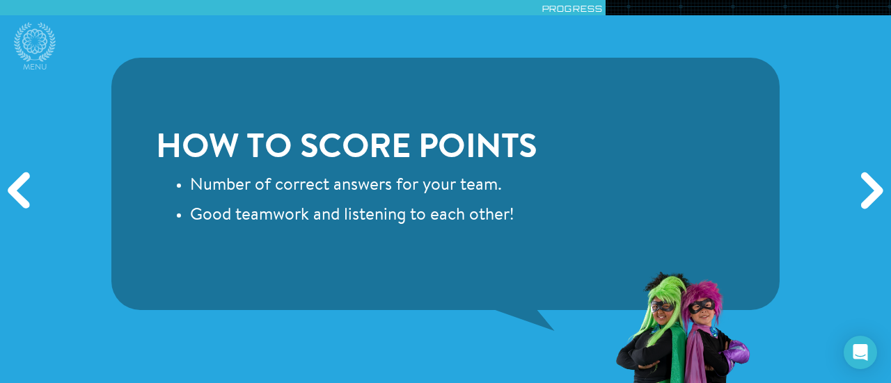
click at [880, 195] on div "Next" at bounding box center [869, 191] width 42 height 115
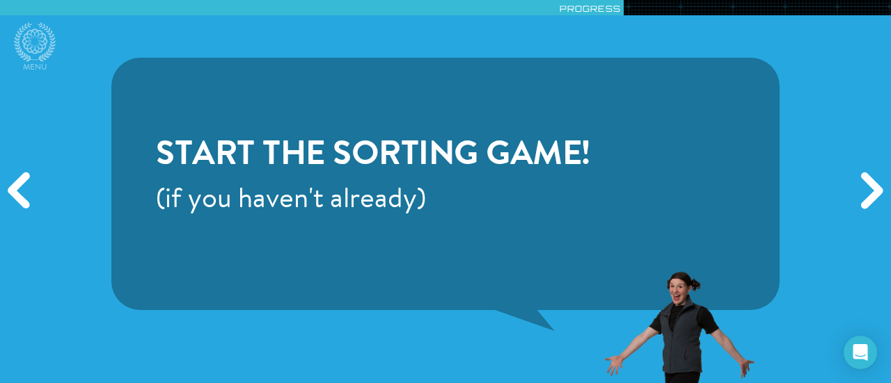
click at [880, 198] on div "Next" at bounding box center [869, 191] width 42 height 115
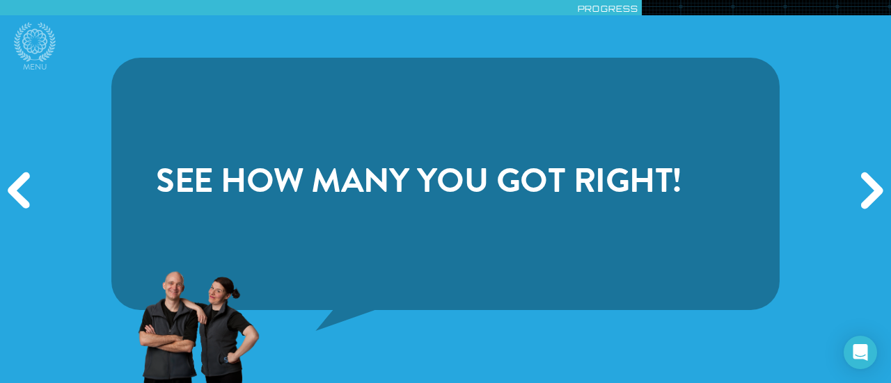
click at [880, 198] on div "Next" at bounding box center [869, 191] width 42 height 115
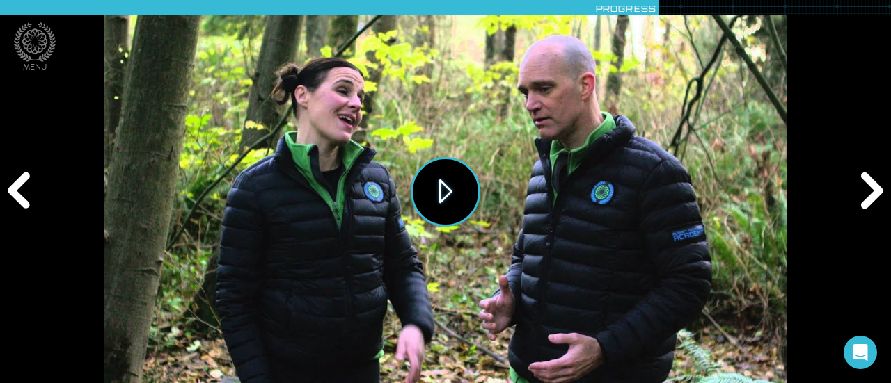
click at [435, 193] on button "Play" at bounding box center [446, 192] width 70 height 70
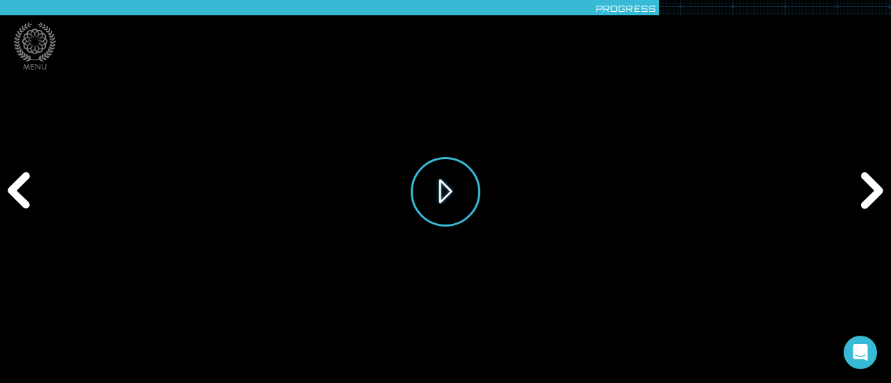
click at [462, 200] on button "Play" at bounding box center [446, 192] width 70 height 70
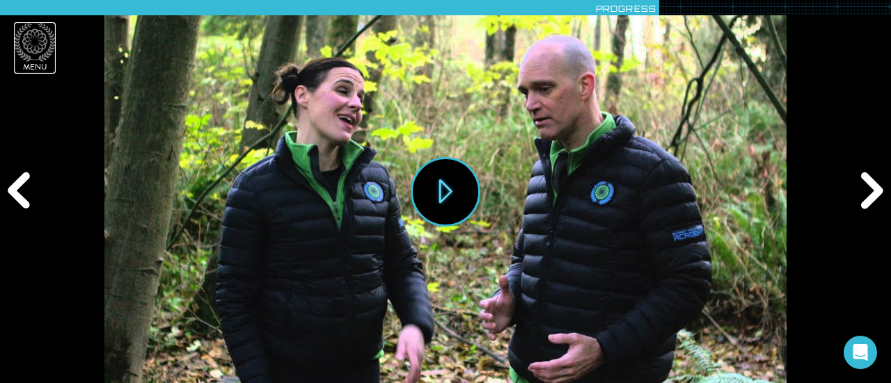
click at [38, 42] on icon at bounding box center [35, 42] width 42 height 40
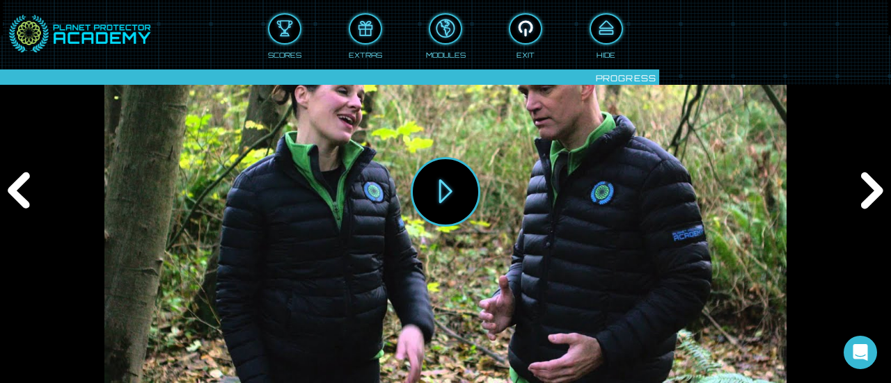
click at [512, 29] on div at bounding box center [525, 28] width 31 height 23
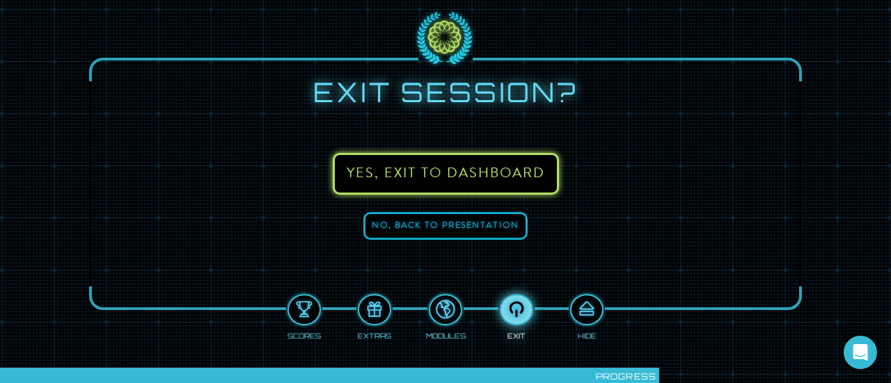
click at [415, 175] on button "Yes, exit to DASHBOARD" at bounding box center [446, 174] width 226 height 42
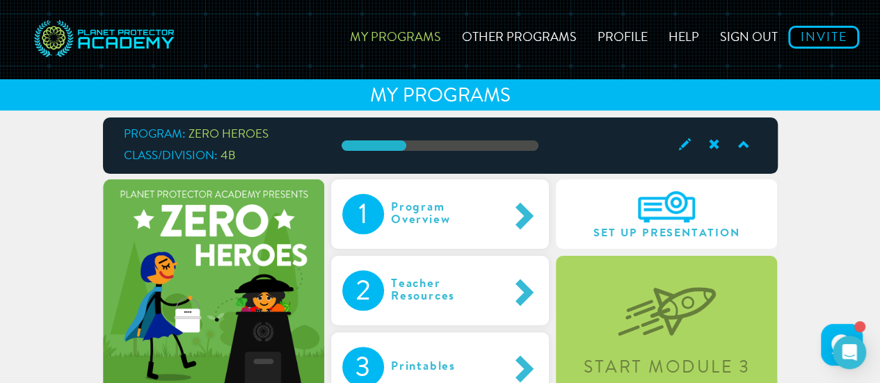
scroll to position [109, 0]
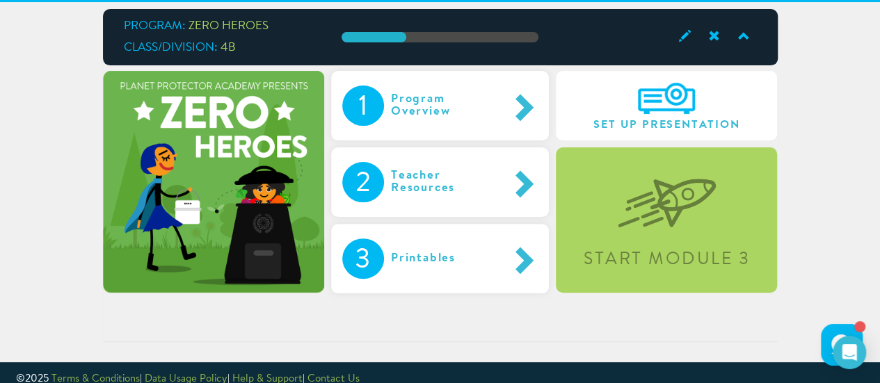
click at [425, 267] on div "Printables" at bounding box center [438, 259] width 108 height 40
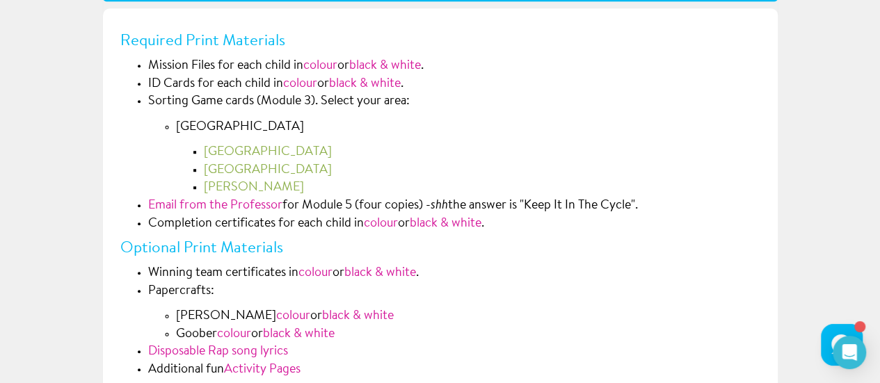
scroll to position [431, 0]
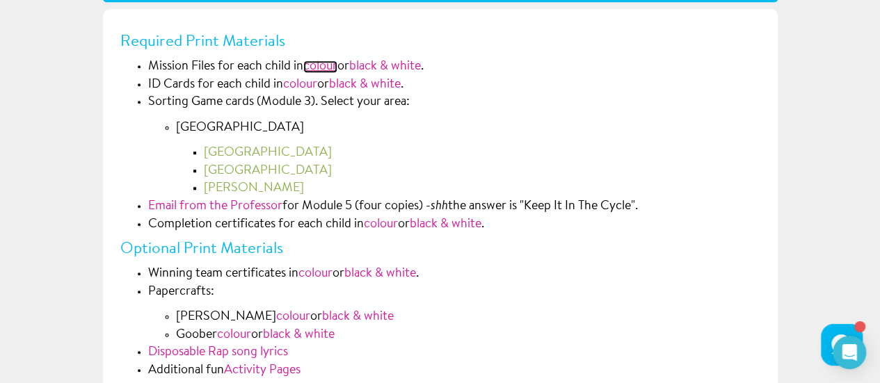
click at [327, 69] on link "colour" at bounding box center [320, 67] width 34 height 13
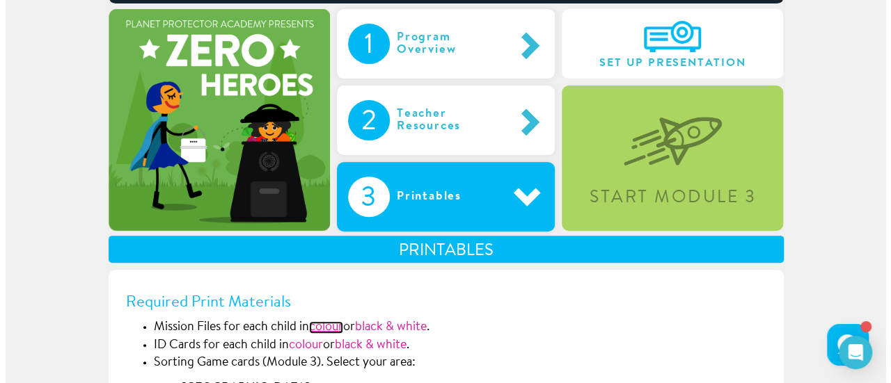
scroll to position [0, 0]
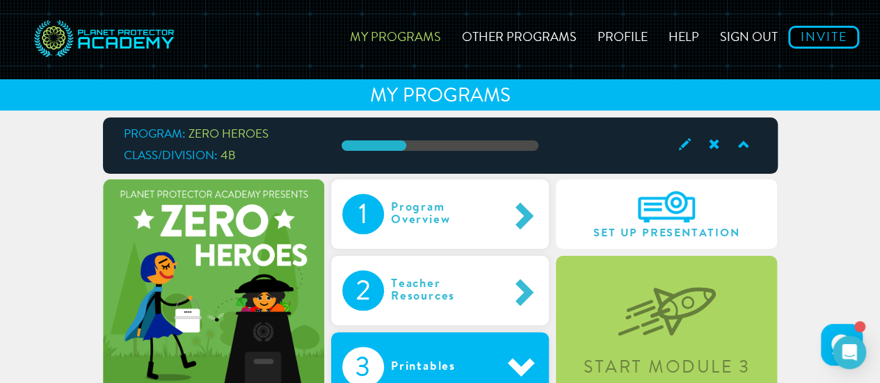
click at [678, 363] on div "Start Module 3" at bounding box center [666, 368] width 217 height 17
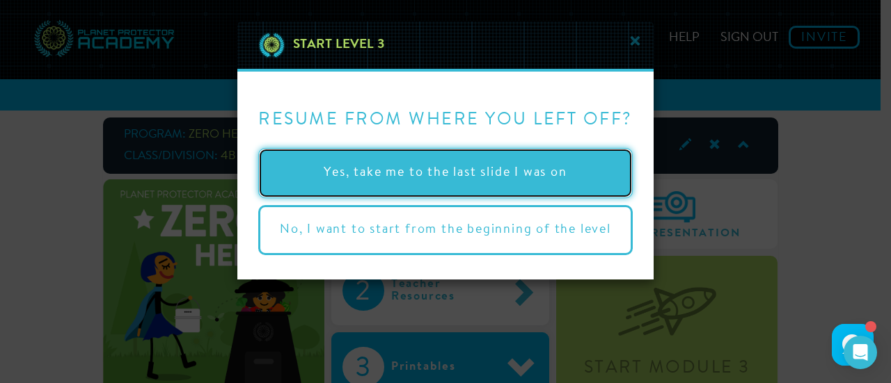
click at [363, 184] on button "Yes, take me to the last slide I was on" at bounding box center [445, 173] width 374 height 50
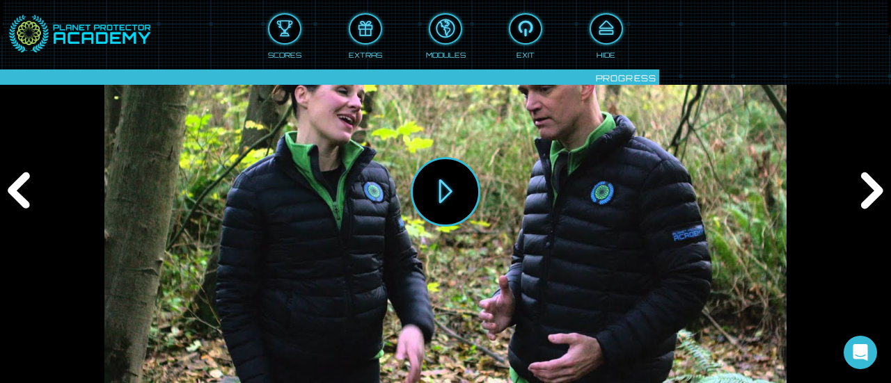
click at [866, 196] on div "Next" at bounding box center [869, 191] width 42 height 115
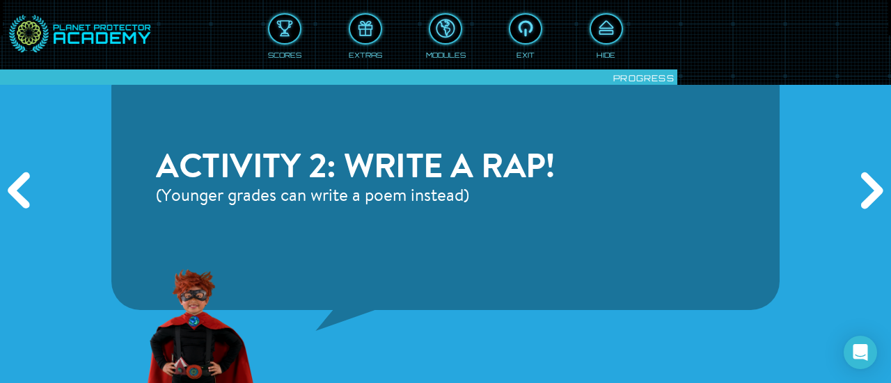
click at [866, 188] on div "Next" at bounding box center [869, 191] width 42 height 115
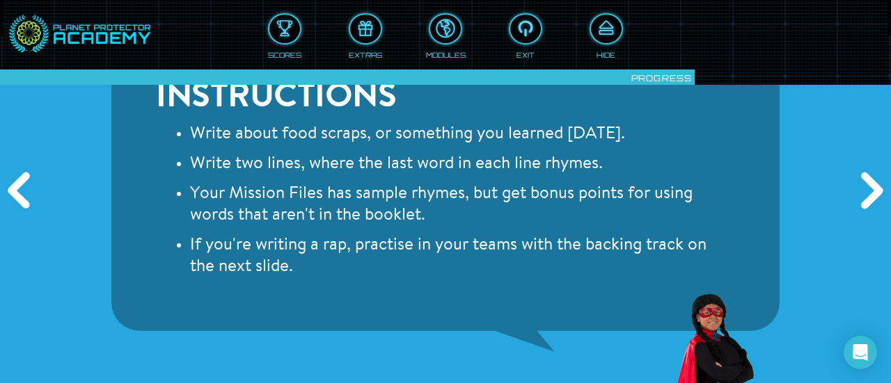
click at [876, 193] on div "Next" at bounding box center [869, 191] width 42 height 115
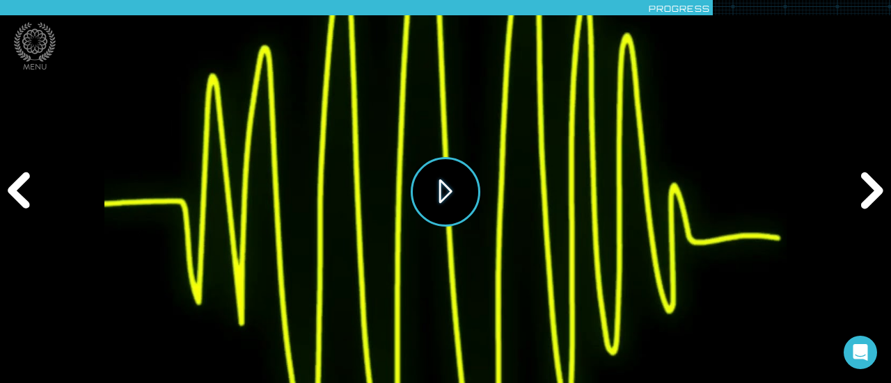
click at [438, 196] on button "Play" at bounding box center [446, 192] width 70 height 70
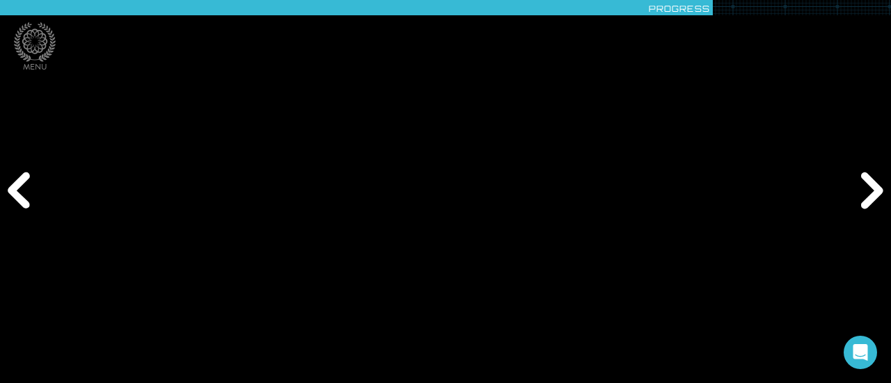
click at [862, 198] on div "Next" at bounding box center [869, 191] width 42 height 115
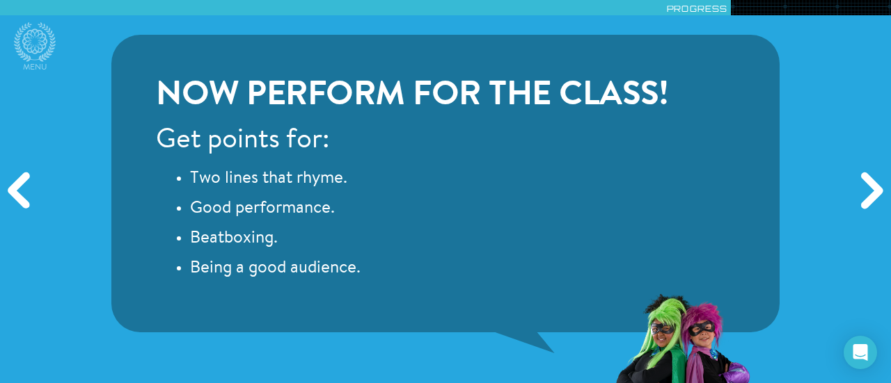
click at [7, 196] on div "Previous" at bounding box center [21, 191] width 42 height 115
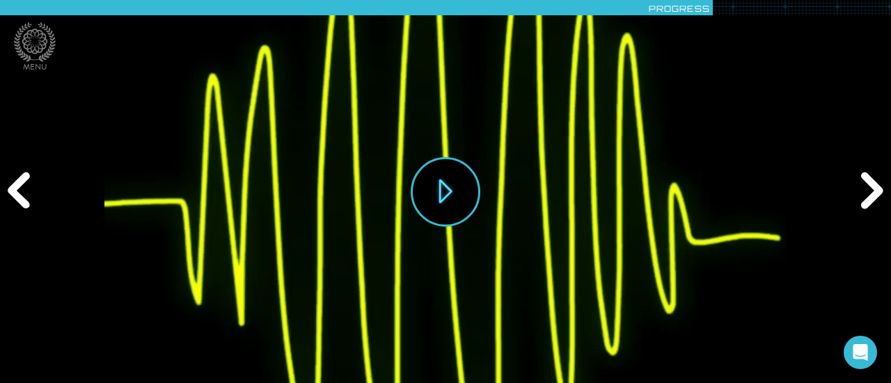
drag, startPoint x: 7, startPoint y: 196, endPoint x: 347, endPoint y: 211, distance: 340.6
click at [347, 211] on div "Menu Scores Extras Modules Exit Hide Progress Previous Next Play" at bounding box center [445, 191] width 891 height 383
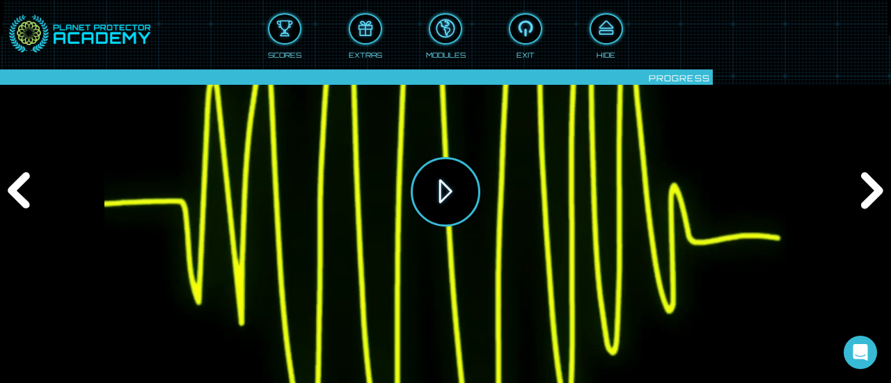
click at [438, 207] on button "Play" at bounding box center [446, 192] width 70 height 70
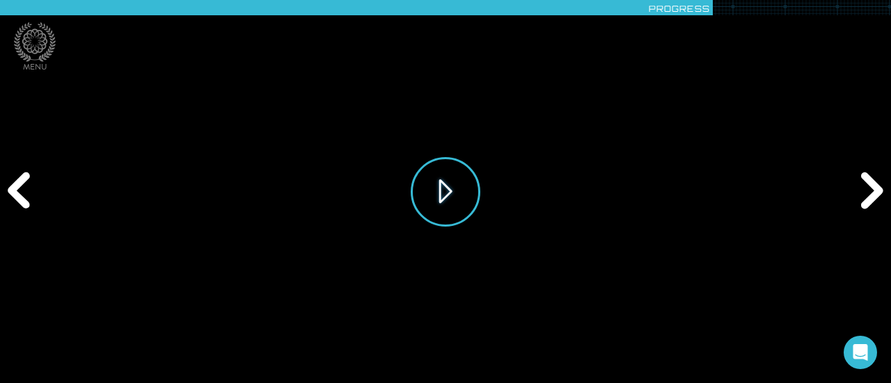
click at [470, 182] on button "Play" at bounding box center [446, 192] width 70 height 70
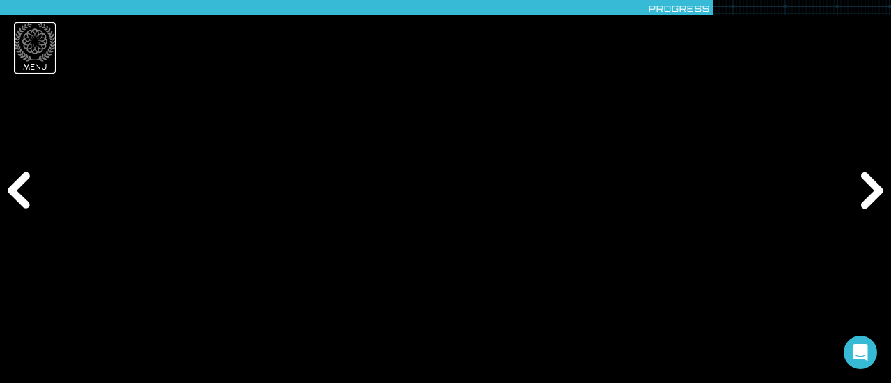
click at [16, 44] on icon at bounding box center [35, 42] width 42 height 40
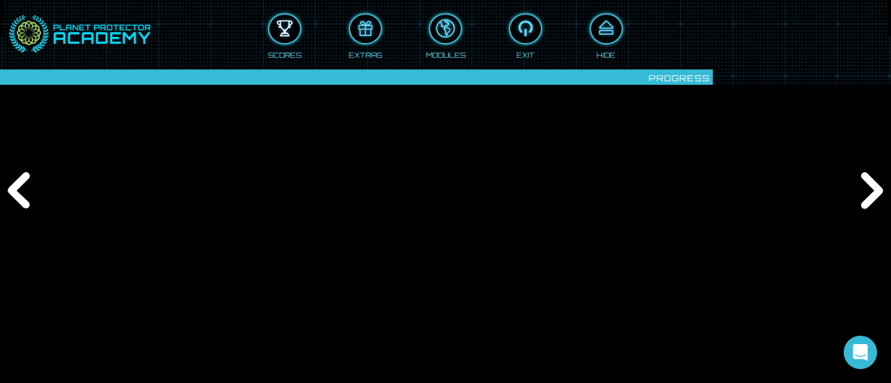
click at [274, 36] on div at bounding box center [284, 28] width 31 height 23
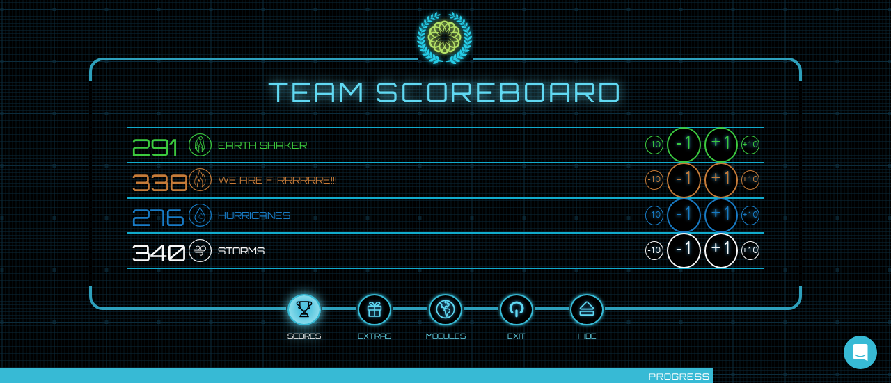
click at [286, 284] on div "Scores Extras Modules Exit Hide" at bounding box center [445, 312] width 636 height 57
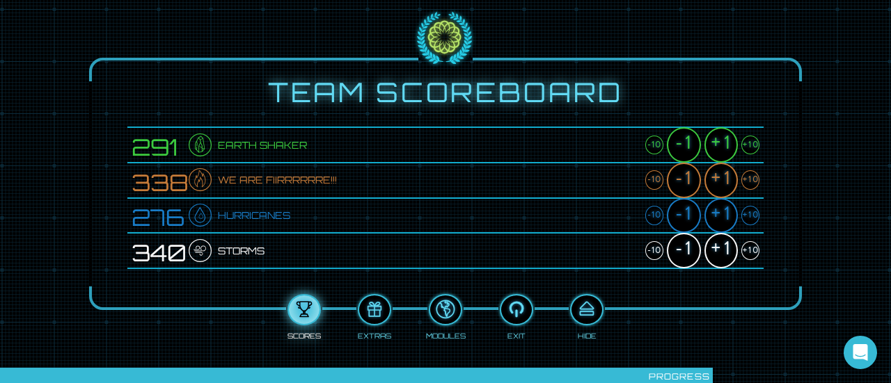
click at [589, 212] on div at bounding box center [445, 191] width 891 height 383
click at [614, 284] on div "Scores Extras Modules Exit Hide" at bounding box center [445, 312] width 636 height 57
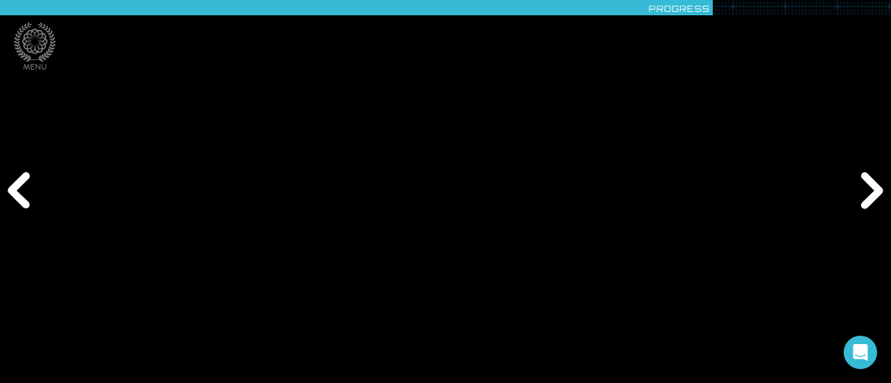
click at [13, 183] on div "Previous" at bounding box center [21, 191] width 42 height 115
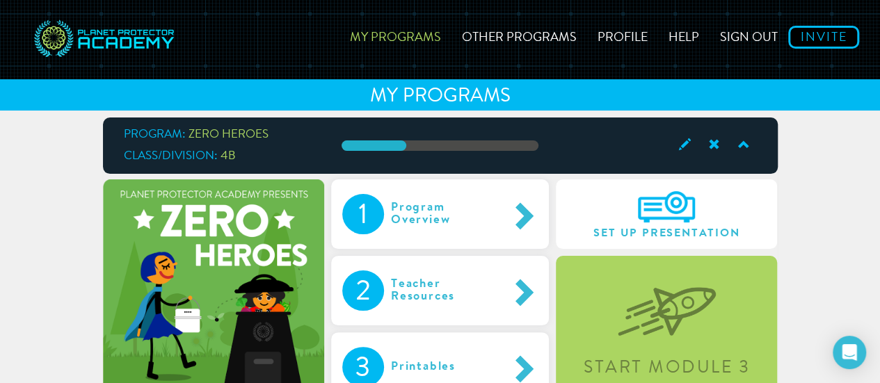
click at [684, 316] on img at bounding box center [667, 301] width 98 height 72
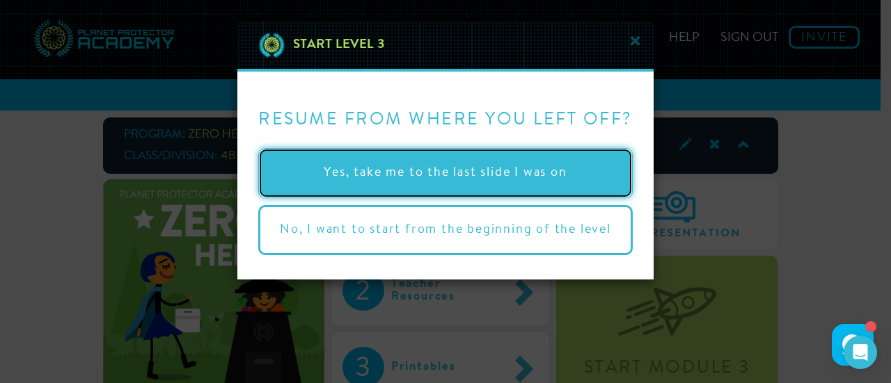
click at [436, 175] on button "Yes, take me to the last slide I was on" at bounding box center [445, 173] width 374 height 50
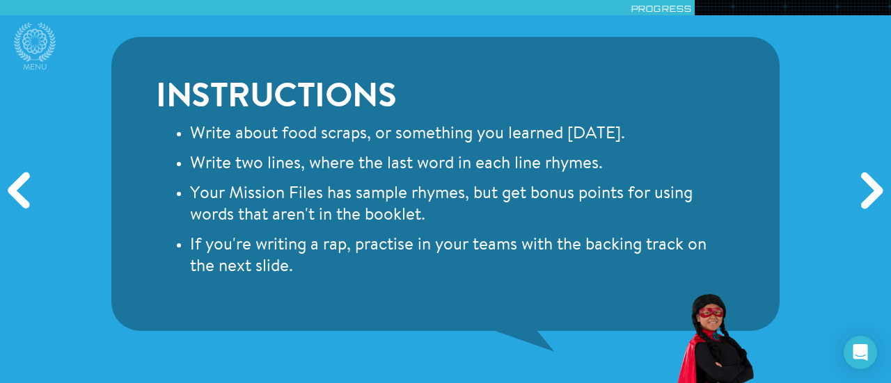
click at [859, 189] on div "Next" at bounding box center [869, 191] width 42 height 115
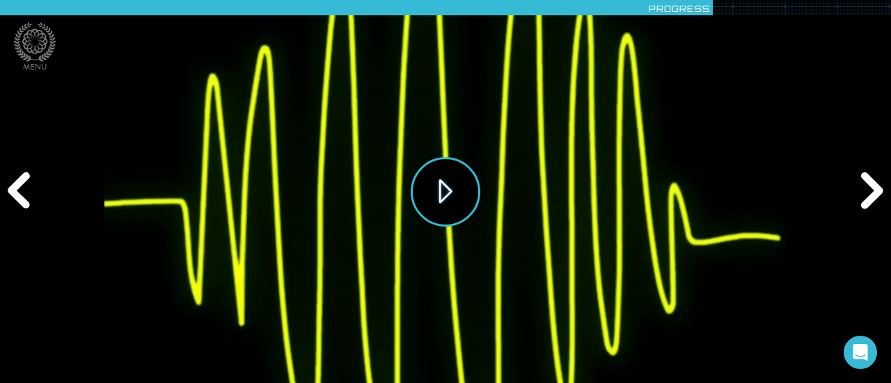
click at [441, 197] on button "Play" at bounding box center [446, 192] width 70 height 70
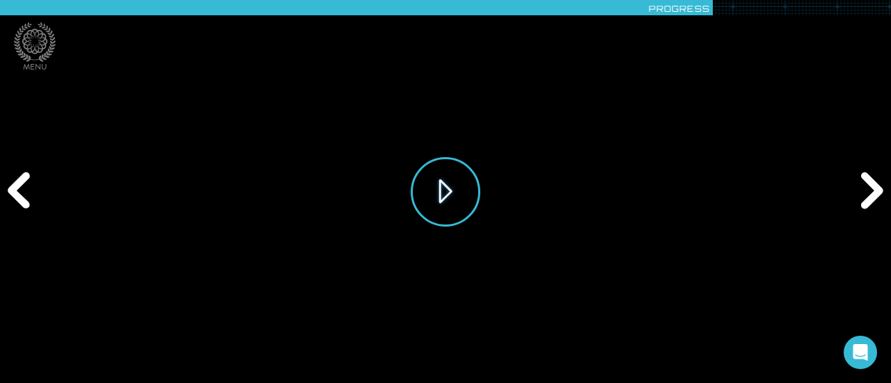
click at [471, 191] on button "Play" at bounding box center [446, 192] width 70 height 70
click at [878, 189] on div "Next" at bounding box center [869, 191] width 42 height 115
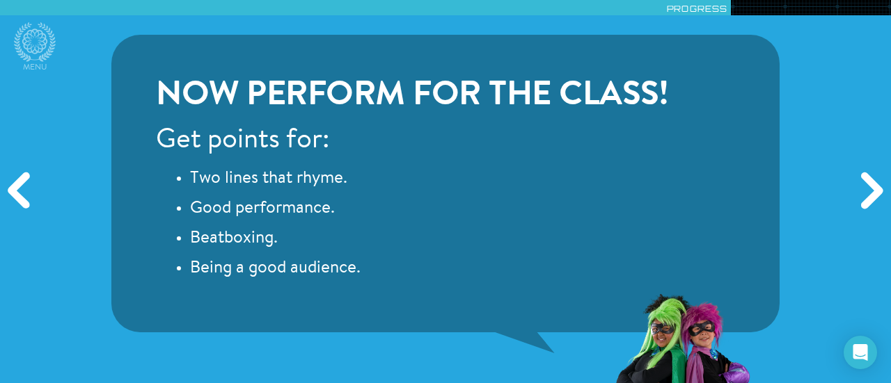
click at [878, 189] on div "Next" at bounding box center [869, 191] width 42 height 115
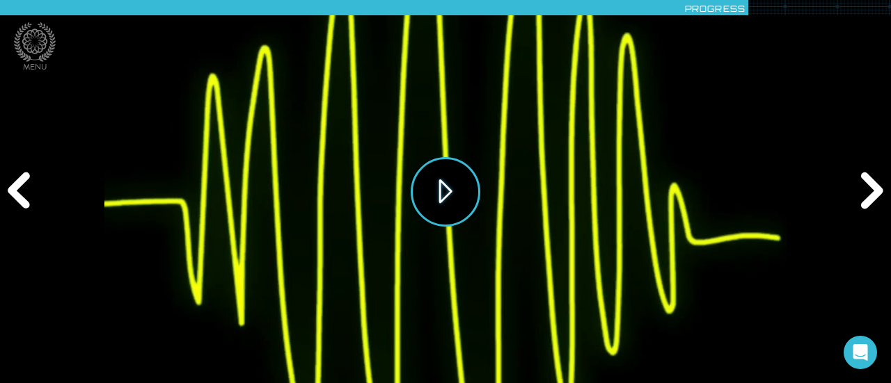
click at [459, 196] on button "Play" at bounding box center [446, 192] width 70 height 70
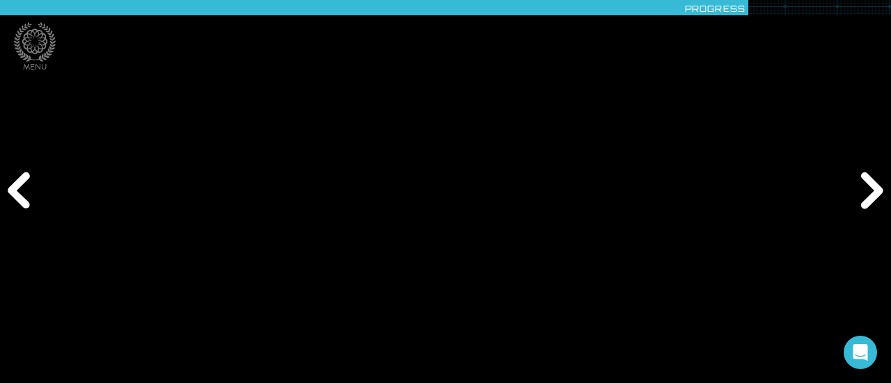
click at [860, 194] on div "Next" at bounding box center [869, 191] width 42 height 115
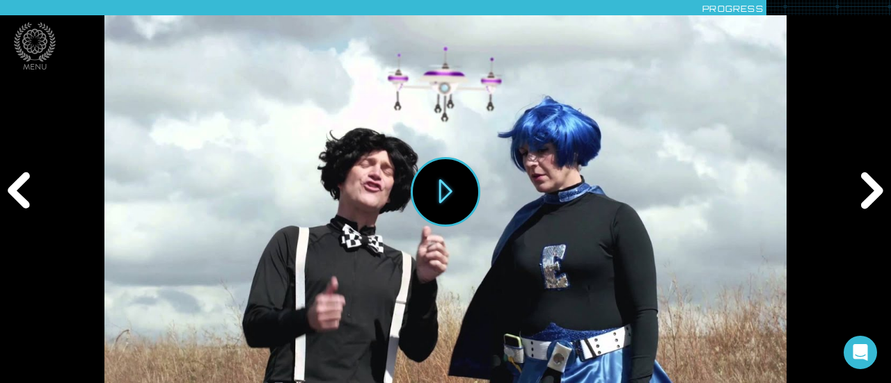
click at [39, 203] on div "Previous" at bounding box center [21, 191] width 42 height 115
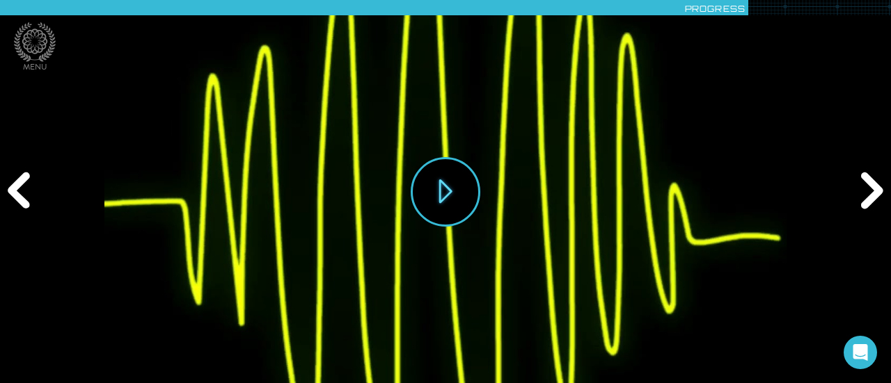
drag, startPoint x: 433, startPoint y: 180, endPoint x: 303, endPoint y: 207, distance: 132.9
click at [303, 207] on div "Play" at bounding box center [445, 191] width 682 height 383
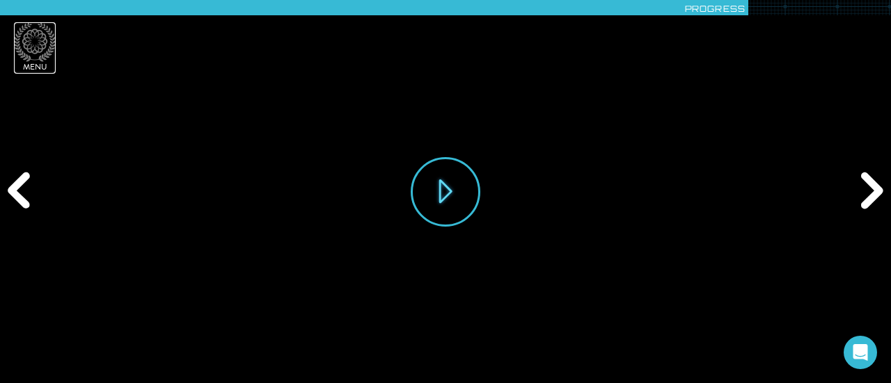
click at [40, 46] on icon at bounding box center [35, 42] width 42 height 40
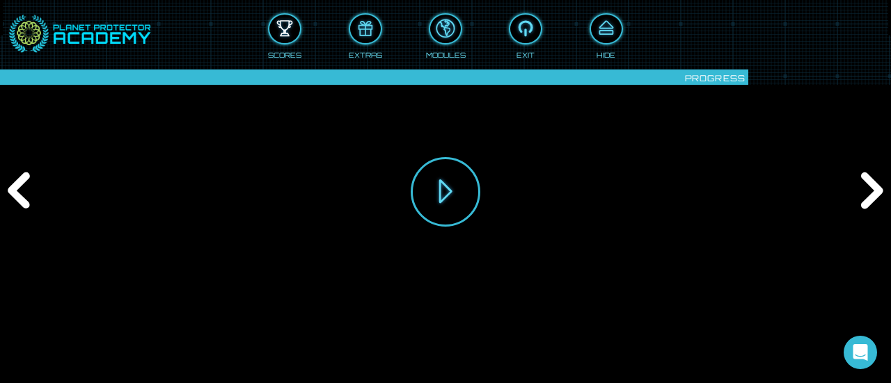
click at [294, 38] on div at bounding box center [284, 28] width 31 height 23
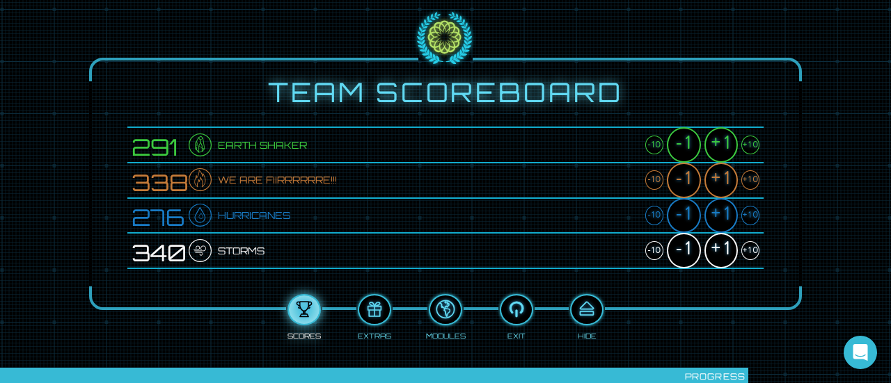
click at [754, 258] on div "+10" at bounding box center [750, 250] width 18 height 19
click at [747, 250] on div "+10" at bounding box center [750, 250] width 18 height 19
click at [749, 180] on div "+10" at bounding box center [750, 179] width 18 height 19
click at [751, 212] on div "+10" at bounding box center [750, 215] width 18 height 19
click at [749, 148] on div "+10" at bounding box center [750, 145] width 18 height 19
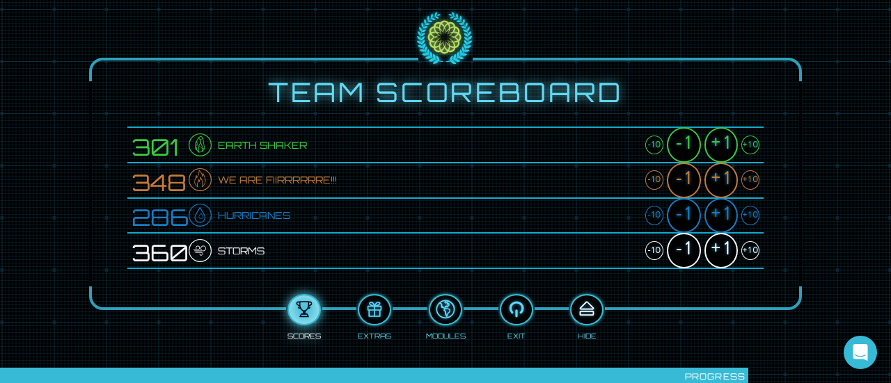
click at [580, 310] on div at bounding box center [586, 310] width 31 height 23
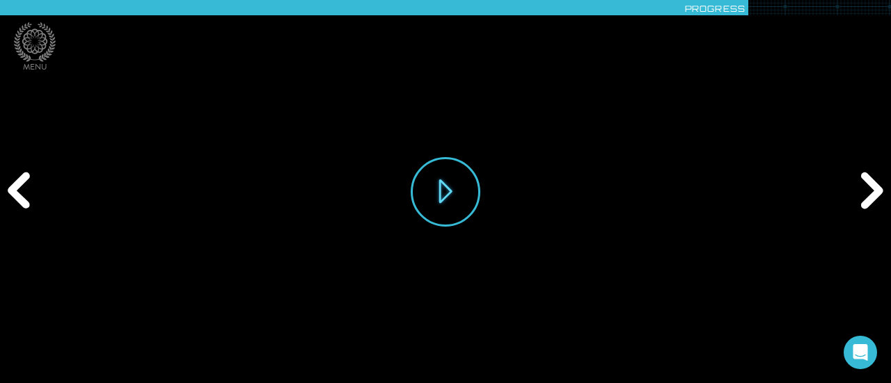
click at [868, 186] on div "Next" at bounding box center [869, 191] width 42 height 115
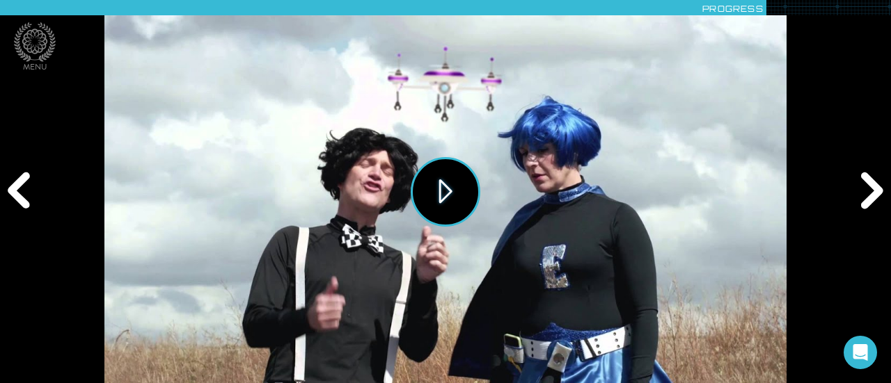
click at [440, 191] on button "Play" at bounding box center [446, 192] width 70 height 70
click at [879, 198] on div "Next" at bounding box center [869, 191] width 42 height 115
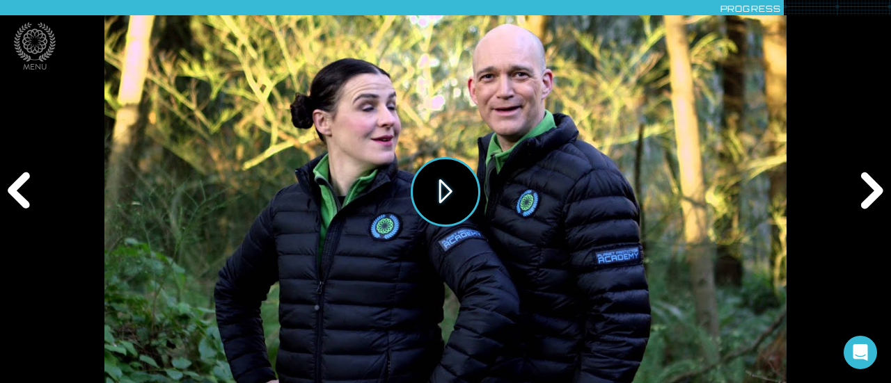
click at [434, 190] on button "Play" at bounding box center [446, 192] width 70 height 70
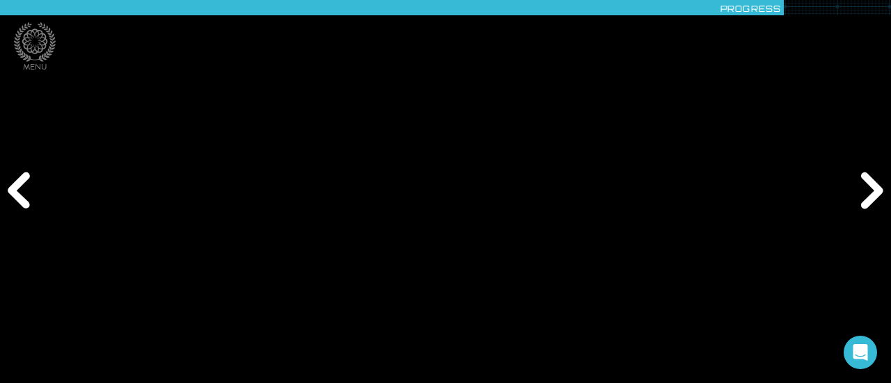
click at [860, 194] on div "Next" at bounding box center [869, 191] width 42 height 115
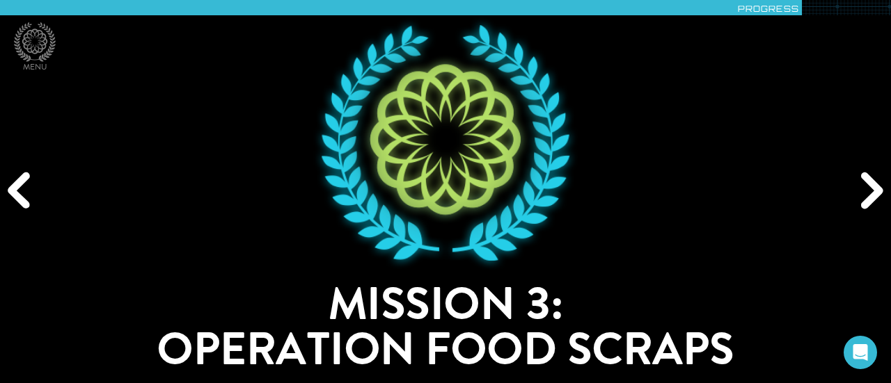
click at [860, 194] on div "Next" at bounding box center [869, 191] width 42 height 115
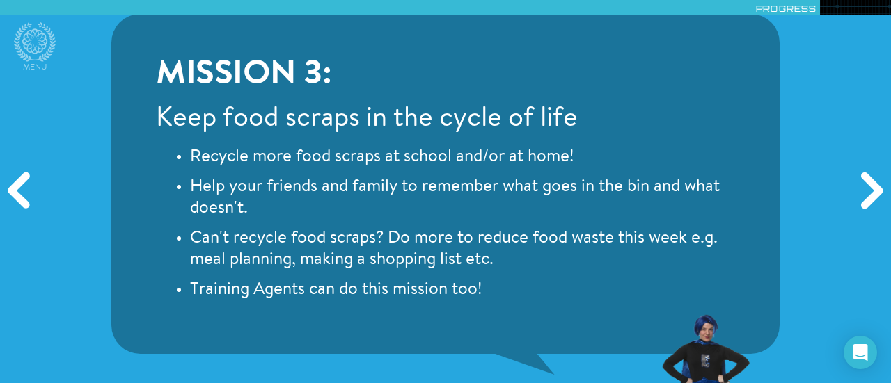
click at [860, 194] on div "Next" at bounding box center [869, 191] width 42 height 115
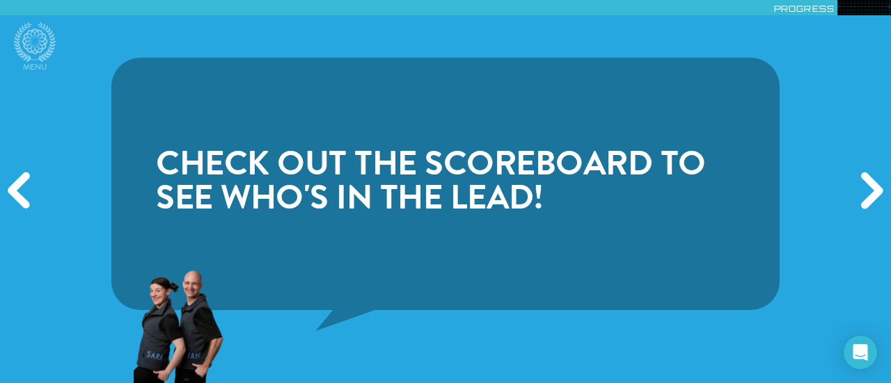
drag, startPoint x: 860, startPoint y: 194, endPoint x: 458, endPoint y: 225, distance: 403.4
click at [458, 225] on div "Check out the scoreboard to see who's in the lead!" at bounding box center [445, 184] width 668 height 253
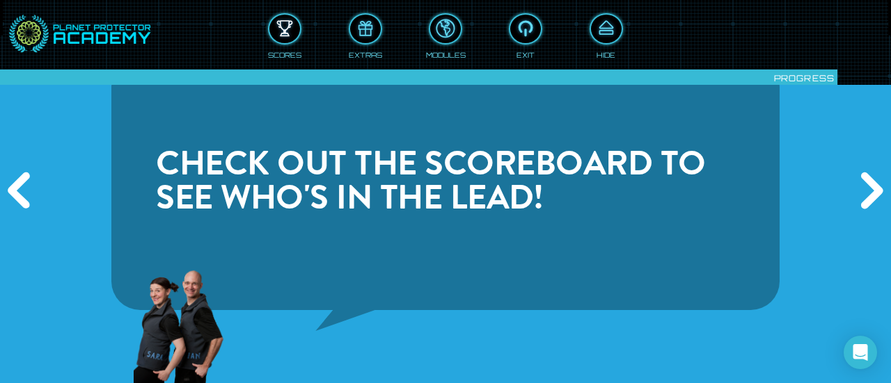
click at [279, 36] on div at bounding box center [284, 28] width 31 height 23
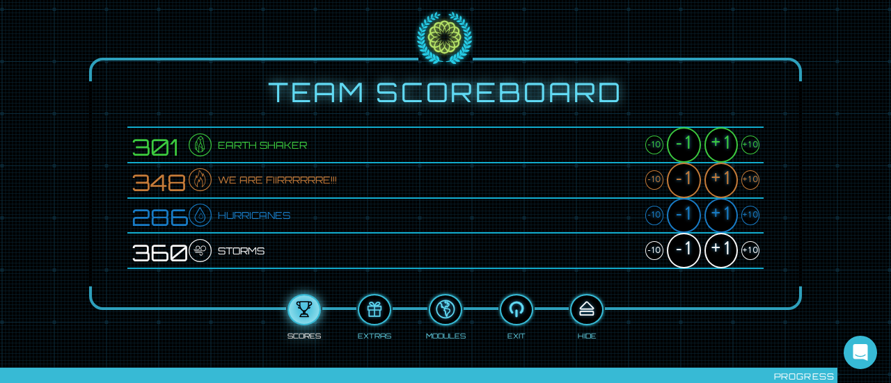
click at [596, 308] on div at bounding box center [586, 310] width 31 height 23
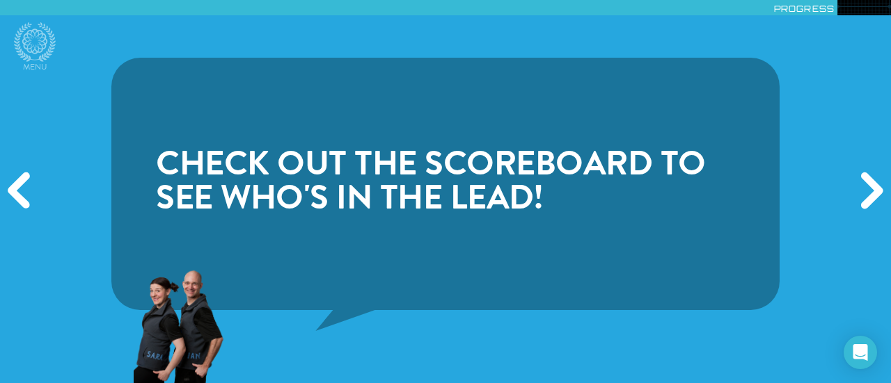
click at [868, 186] on div "Next" at bounding box center [869, 191] width 42 height 115
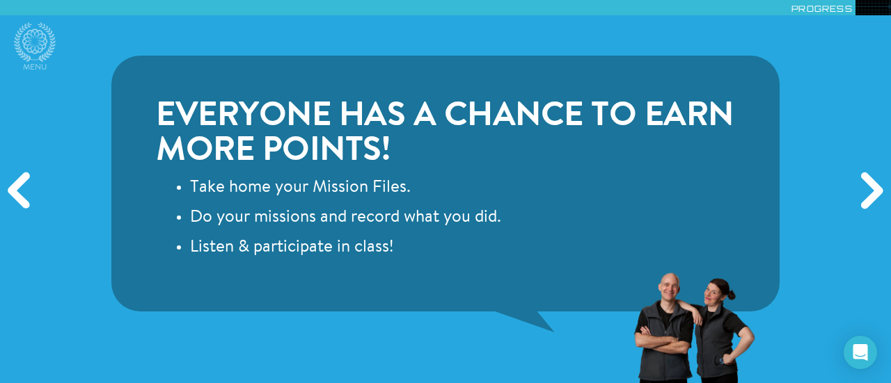
click at [868, 186] on div "Next" at bounding box center [869, 191] width 42 height 115
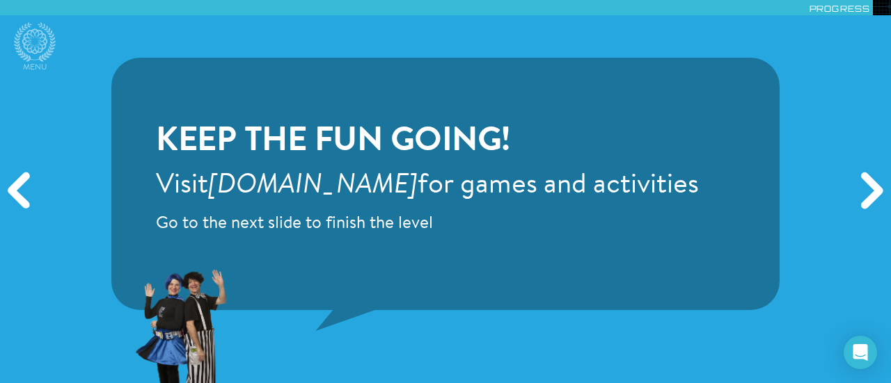
drag, startPoint x: 868, startPoint y: 186, endPoint x: 554, endPoint y: 239, distance: 318.8
click at [554, 239] on div "Keep the fun going! Visit [DOMAIN_NAME] for games and activities Go to the next…" at bounding box center [427, 184] width 543 height 118
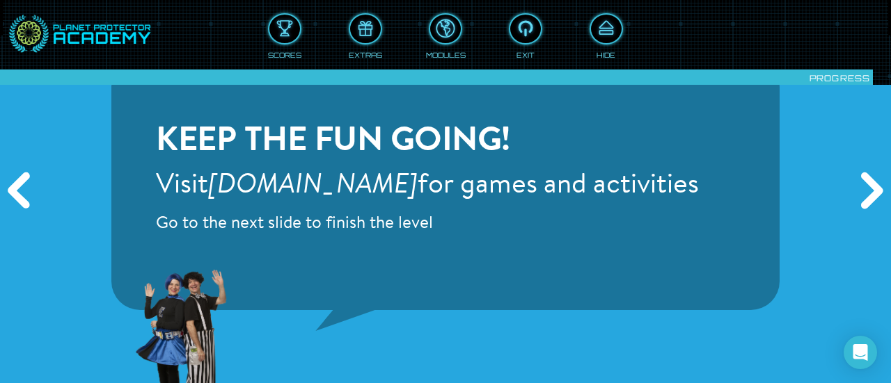
click at [8, 193] on div "Previous" at bounding box center [21, 191] width 42 height 115
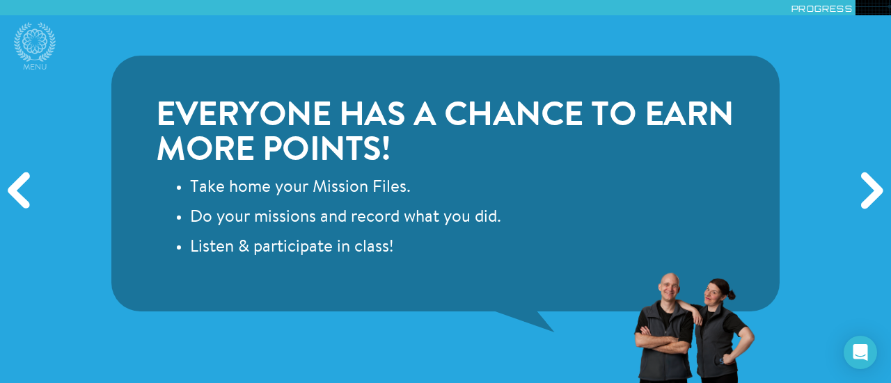
click at [850, 193] on div "Next" at bounding box center [869, 191] width 42 height 115
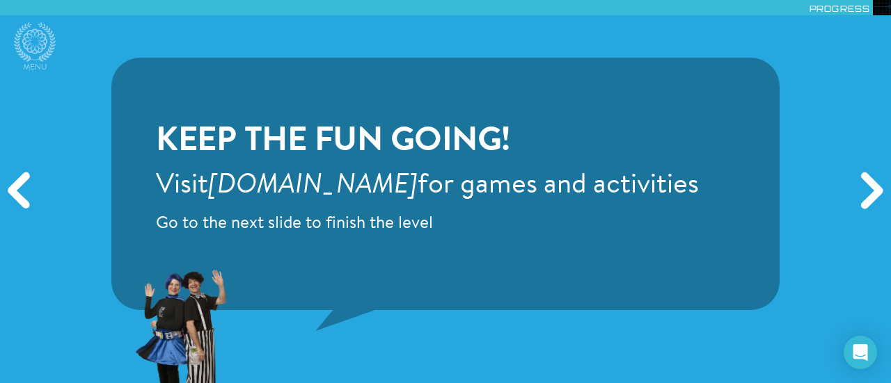
click at [850, 193] on div "Next" at bounding box center [869, 191] width 42 height 115
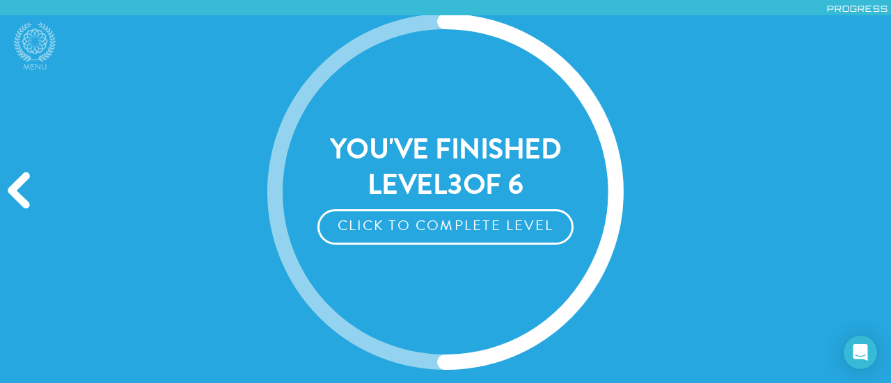
click at [850, 193] on div "Next" at bounding box center [869, 191] width 42 height 115
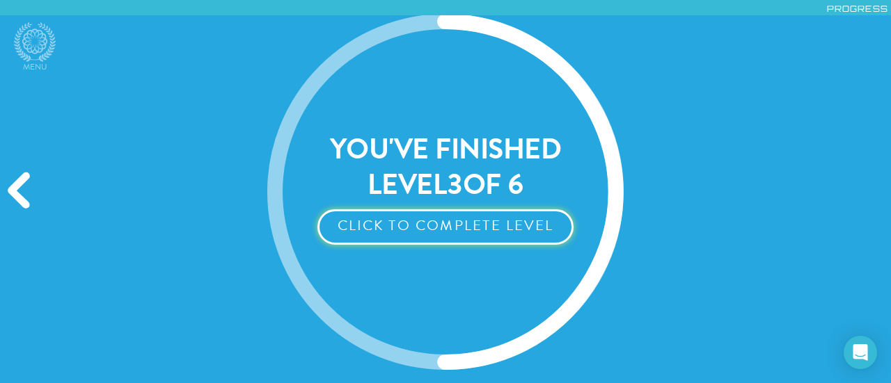
click at [454, 233] on button "Click to Complete Level" at bounding box center [444, 226] width 255 height 35
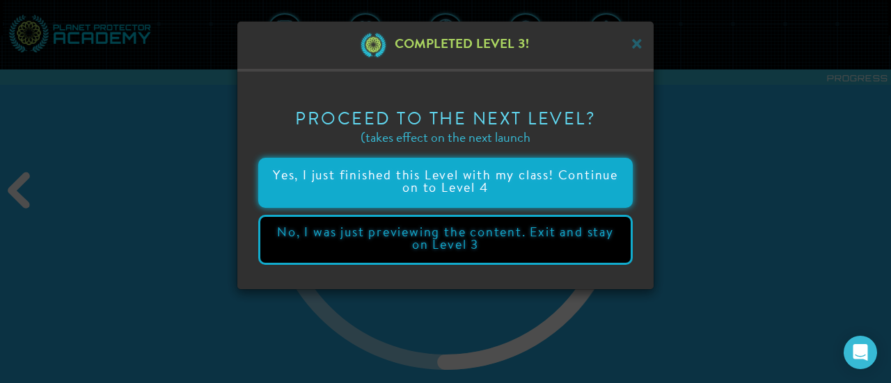
click at [475, 196] on button "Yes, I just finished this Level with my class! Continue on to Level 4" at bounding box center [445, 183] width 374 height 50
